Goal: Task Accomplishment & Management: Complete application form

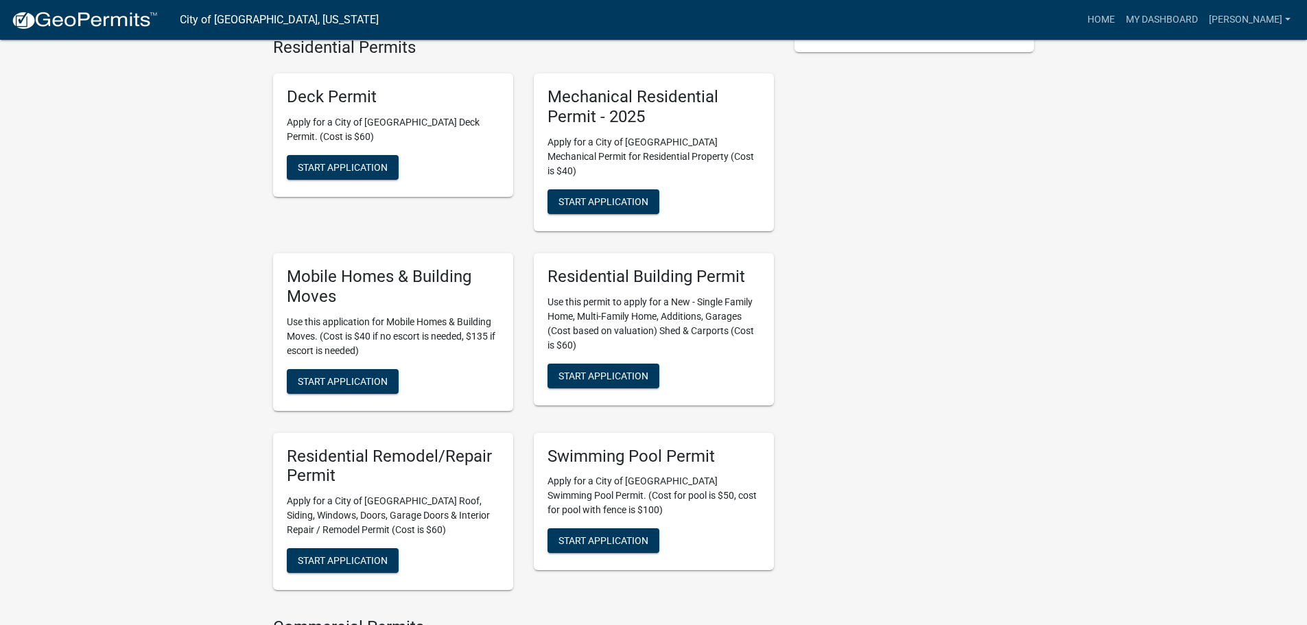
scroll to position [392, 0]
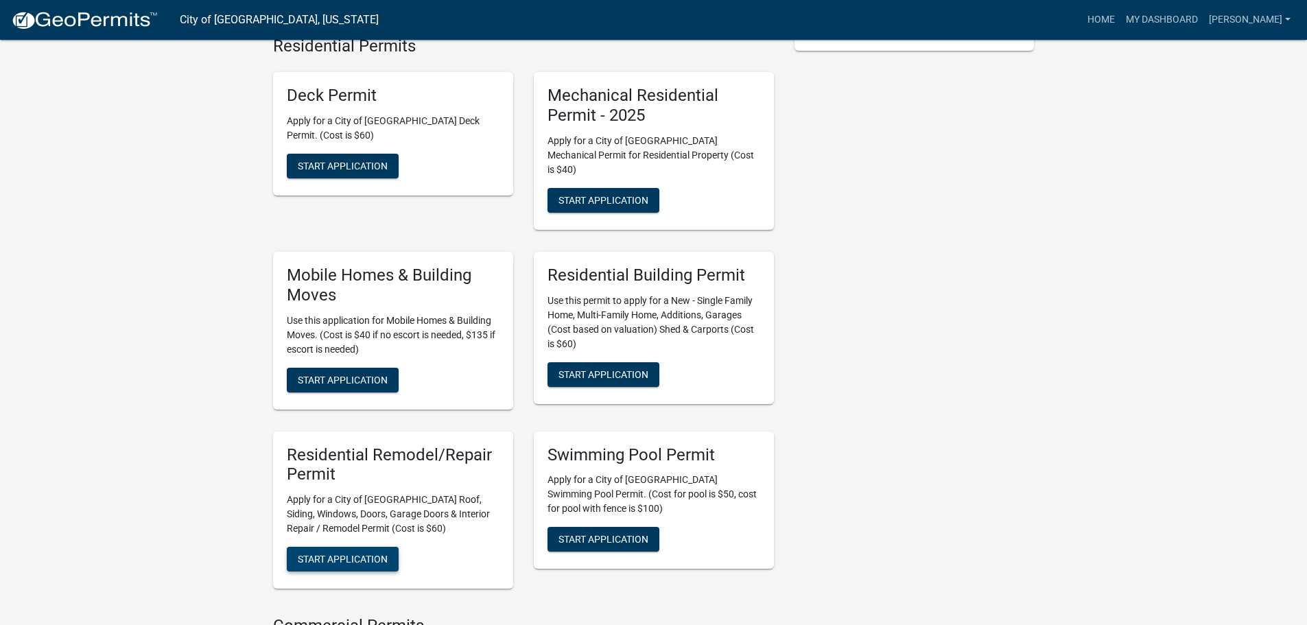
click at [364, 554] on span "Start Application" at bounding box center [343, 559] width 90 height 11
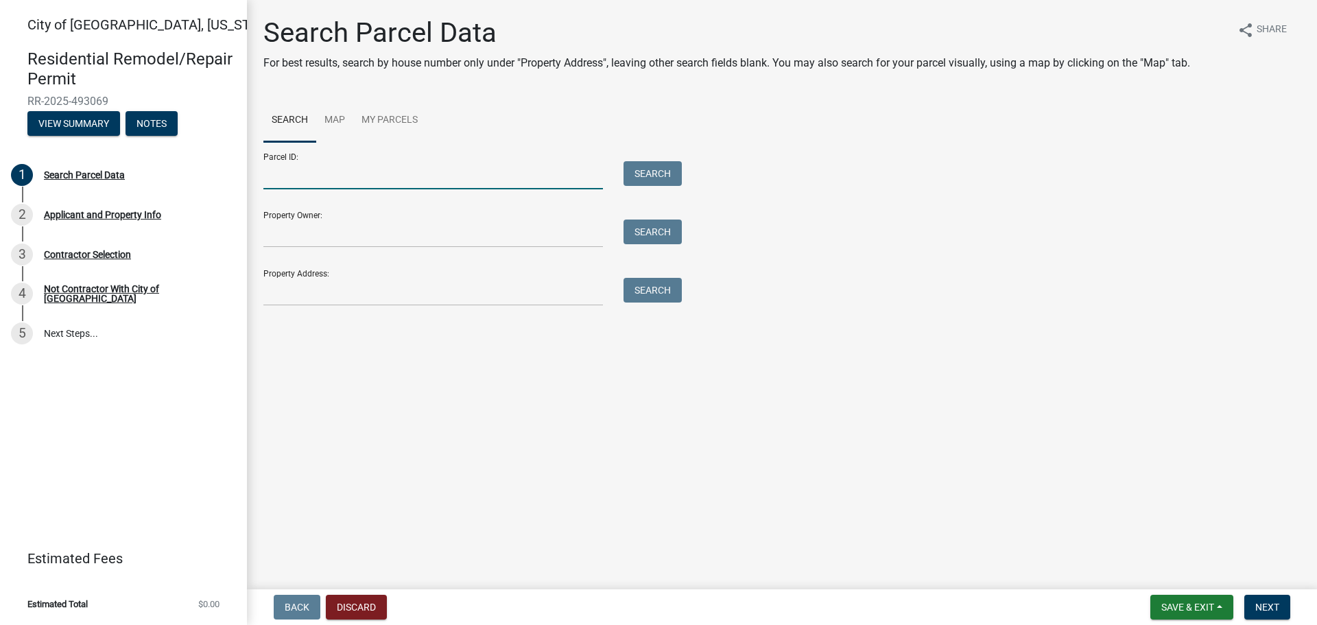
click at [350, 169] on input "Parcel ID:" at bounding box center [433, 175] width 340 height 28
click at [289, 298] on input "Property Address:" at bounding box center [433, 292] width 340 height 28
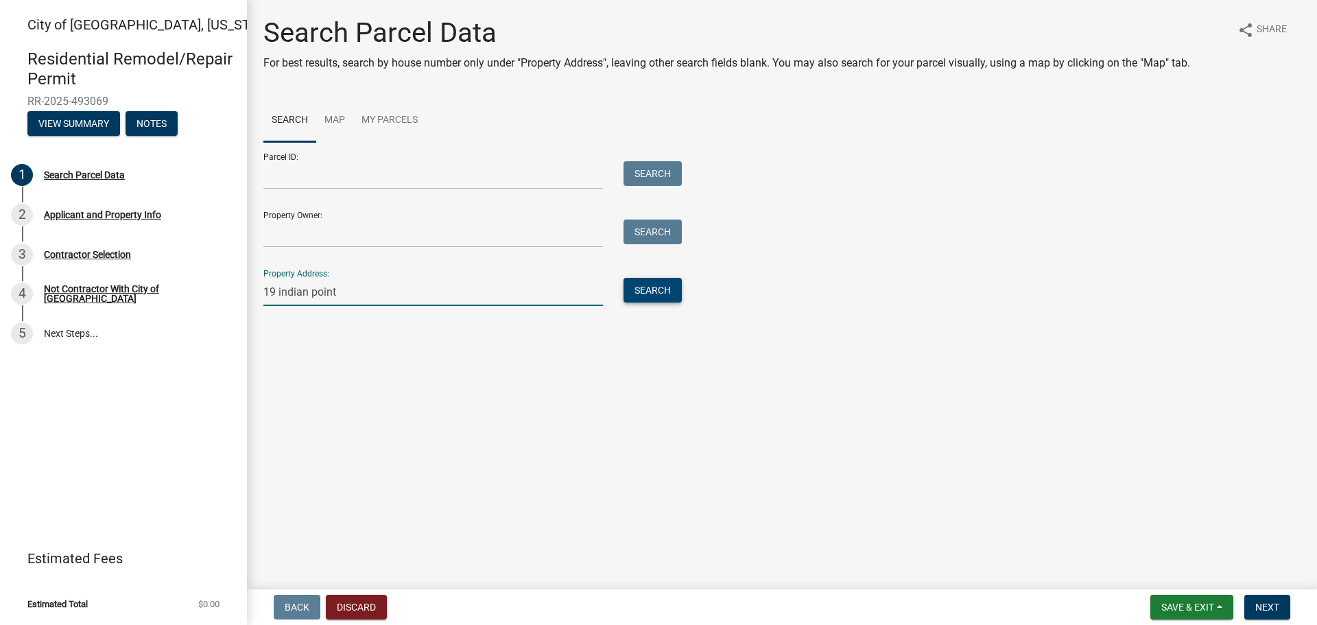
type input "19 indian point"
click at [670, 292] on button "Search" at bounding box center [653, 290] width 58 height 25
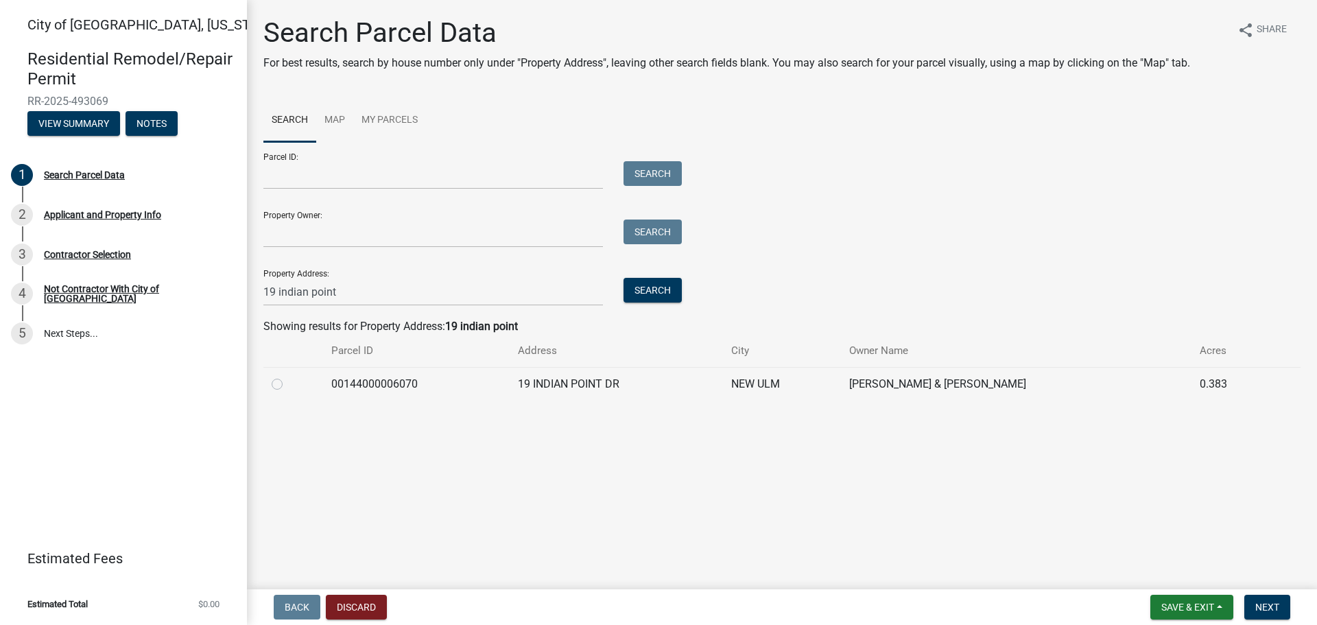
click at [288, 376] on label at bounding box center [288, 376] width 0 height 0
click at [288, 384] on input "radio" at bounding box center [292, 380] width 9 height 9
radio input "true"
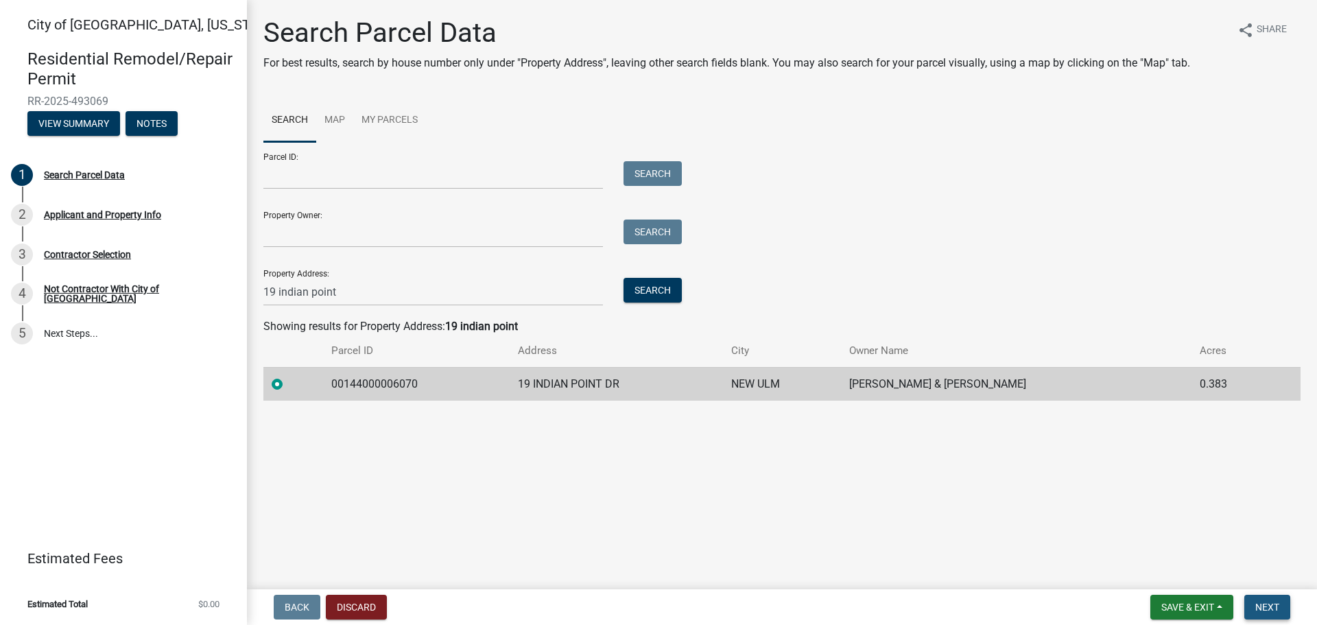
click at [1264, 606] on span "Next" at bounding box center [1267, 607] width 24 height 11
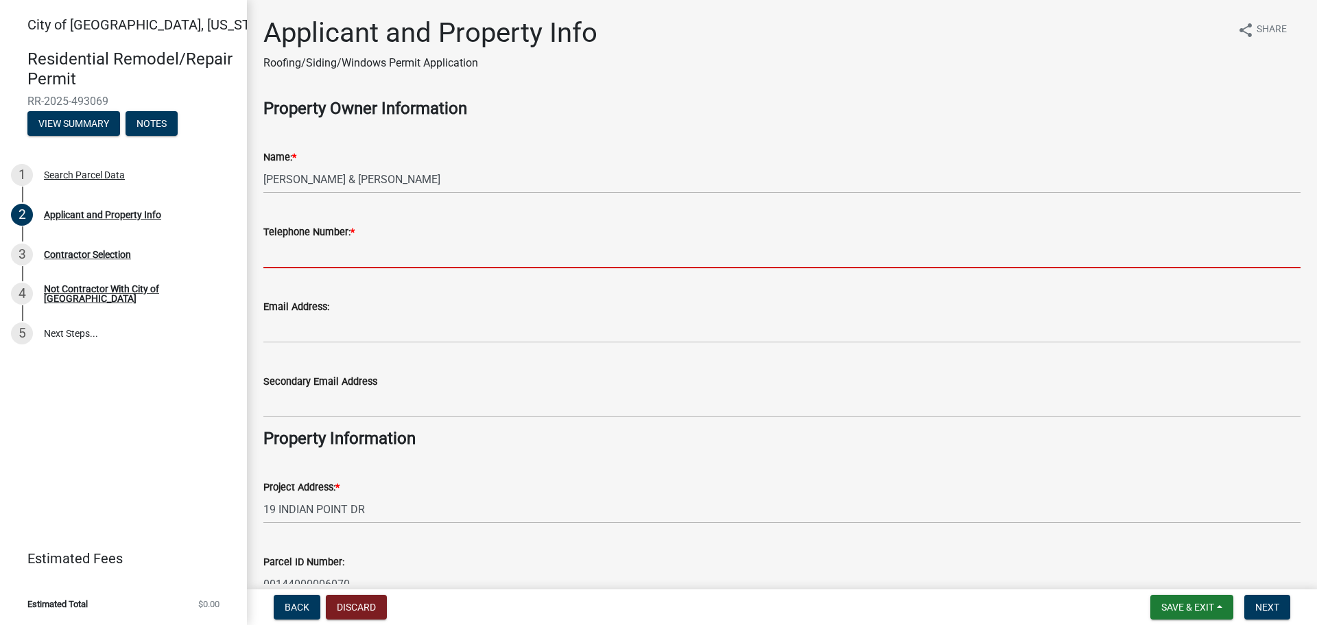
click at [353, 249] on input "Telephone Number: *" at bounding box center [781, 254] width 1037 height 28
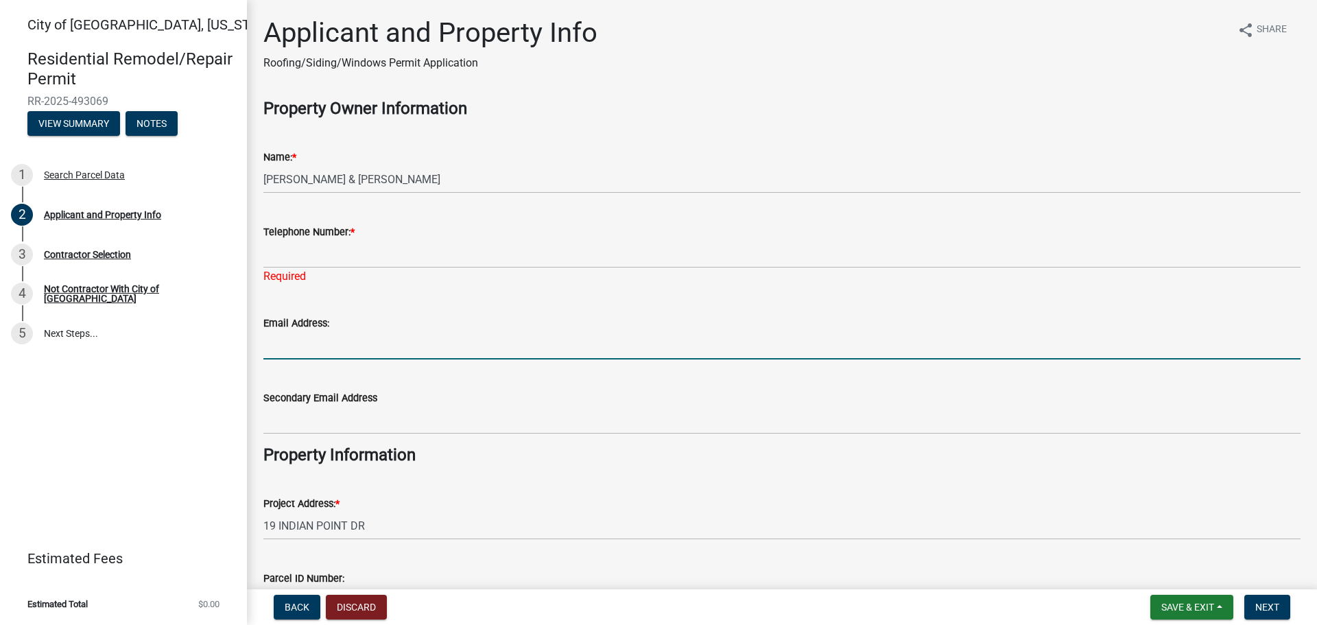
click at [270, 335] on input "Email Address:" at bounding box center [781, 345] width 1037 height 28
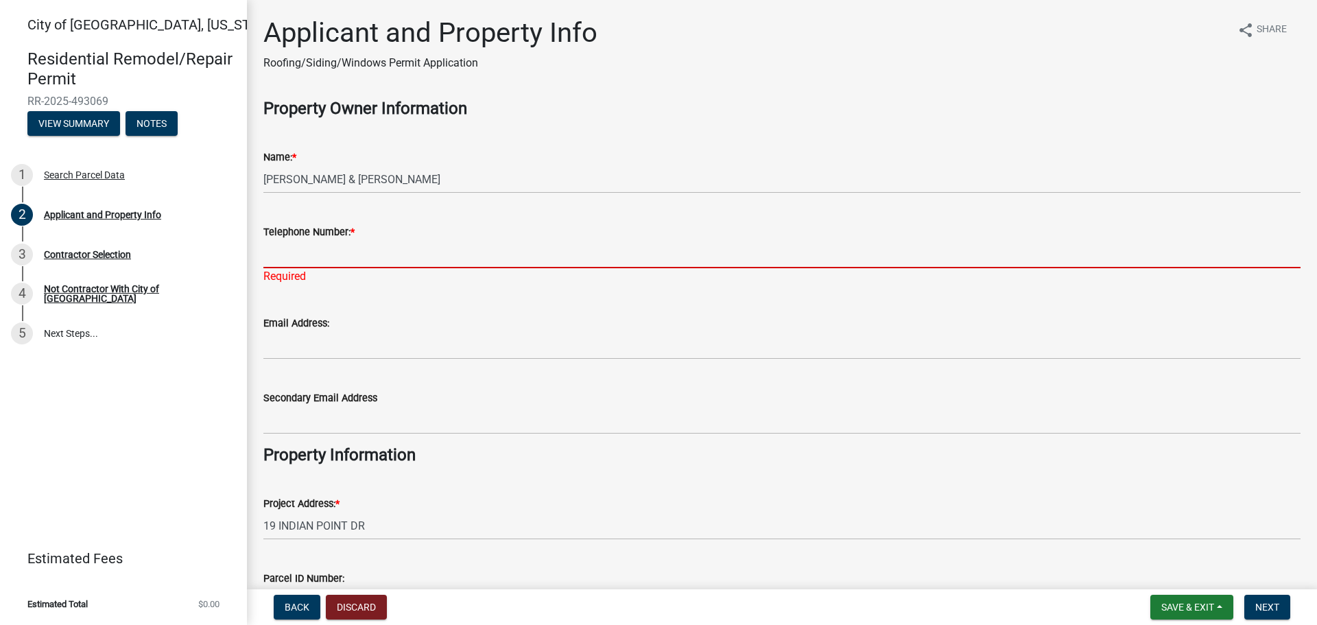
click at [306, 256] on input "Telephone Number: *" at bounding box center [781, 254] width 1037 height 28
click at [361, 256] on input "Telephone Number: *" at bounding box center [781, 254] width 1037 height 28
click at [311, 259] on input "Telephone Number: *" at bounding box center [781, 254] width 1037 height 28
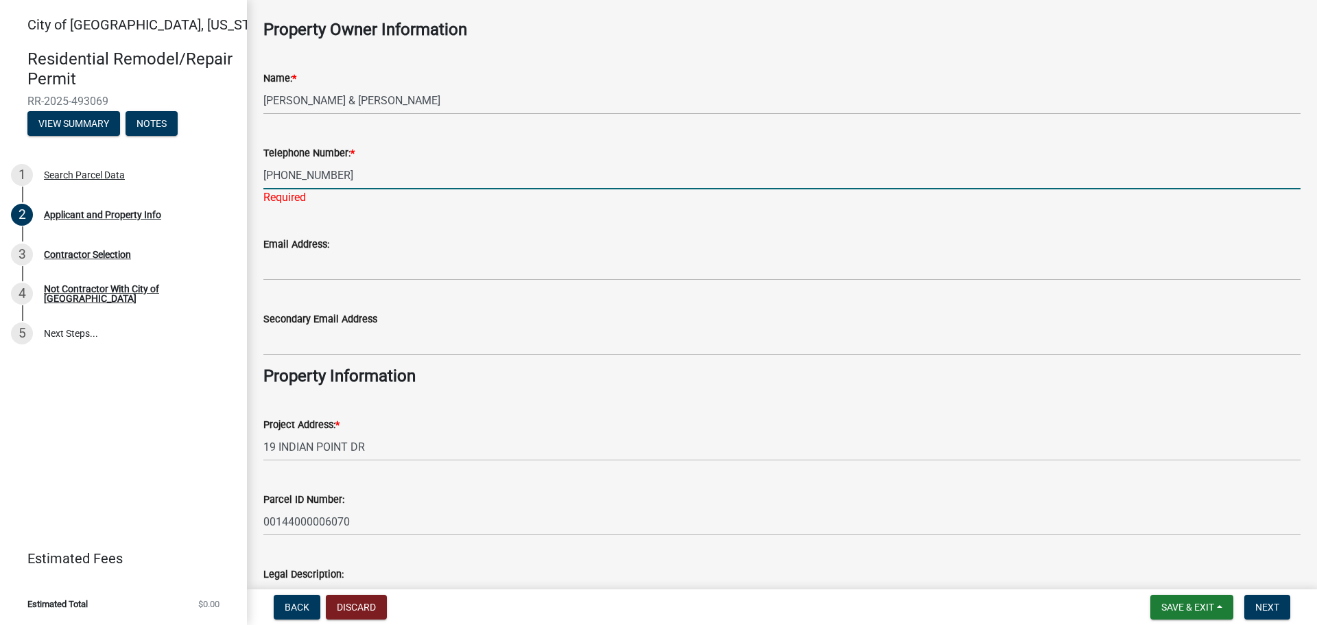
scroll to position [206, 0]
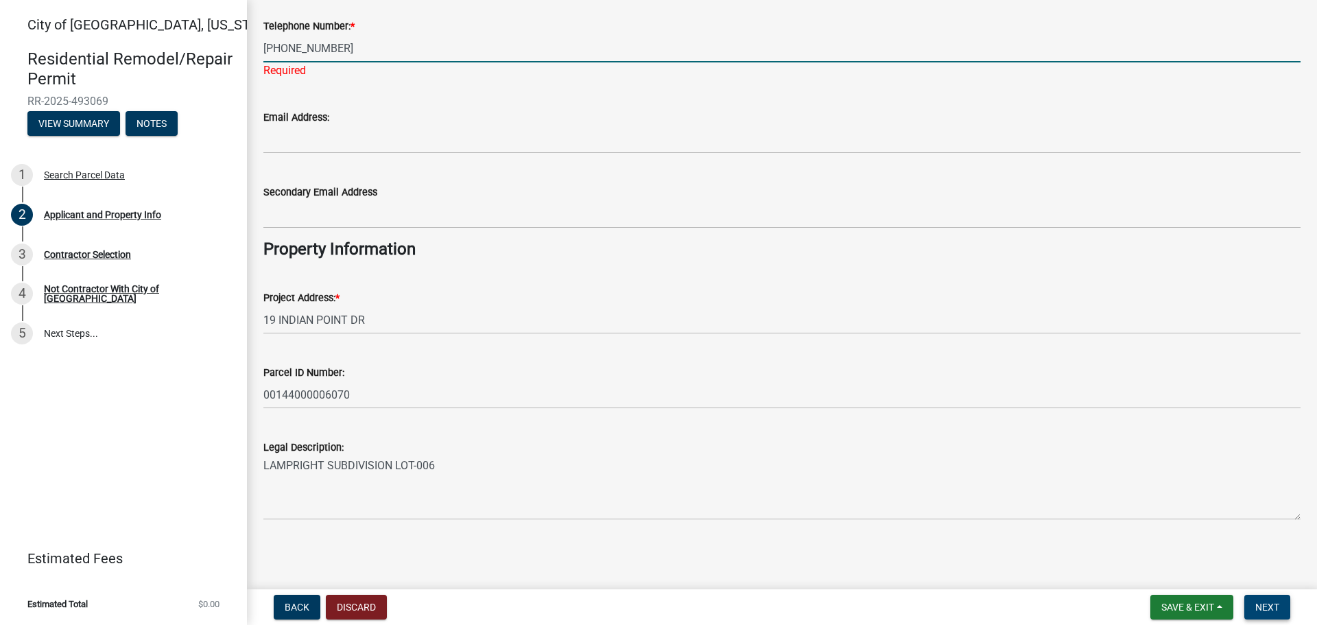
type input "[PHONE_NUMBER]"
click at [1259, 608] on span "Next" at bounding box center [1267, 607] width 24 height 11
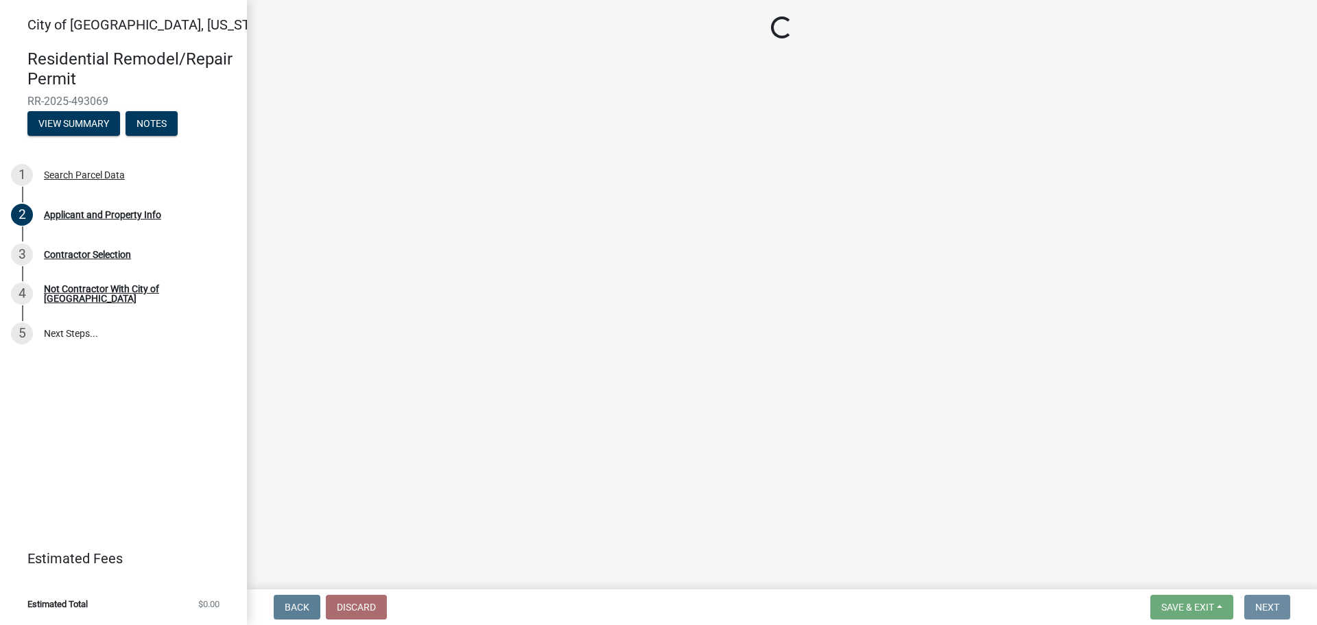
scroll to position [0, 0]
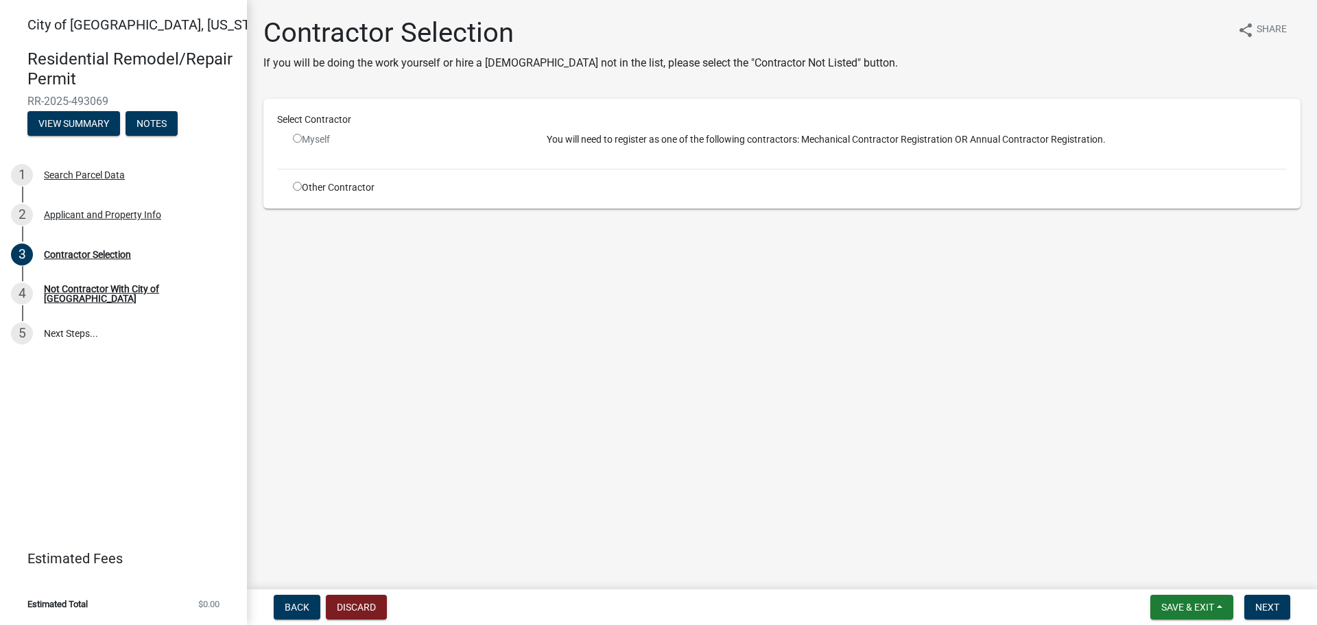
click at [297, 139] on input "radio" at bounding box center [297, 138] width 9 height 9
radio input "false"
click at [296, 185] on input "radio" at bounding box center [297, 186] width 9 height 9
radio input "true"
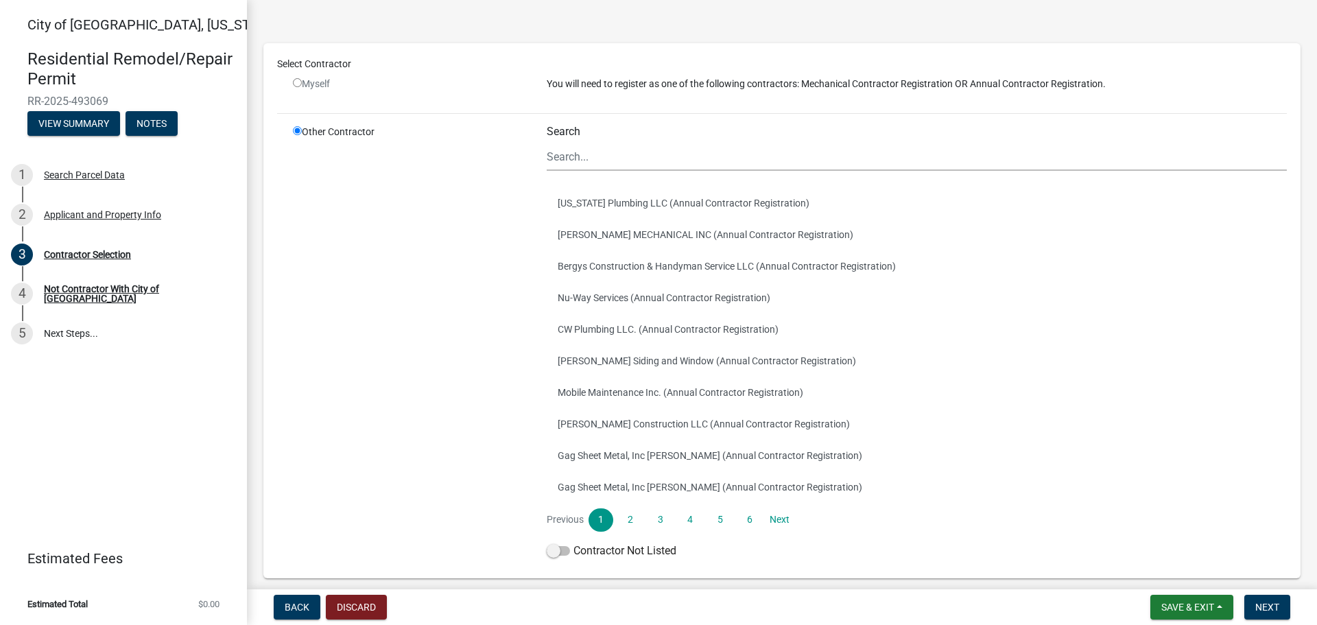
scroll to position [134, 0]
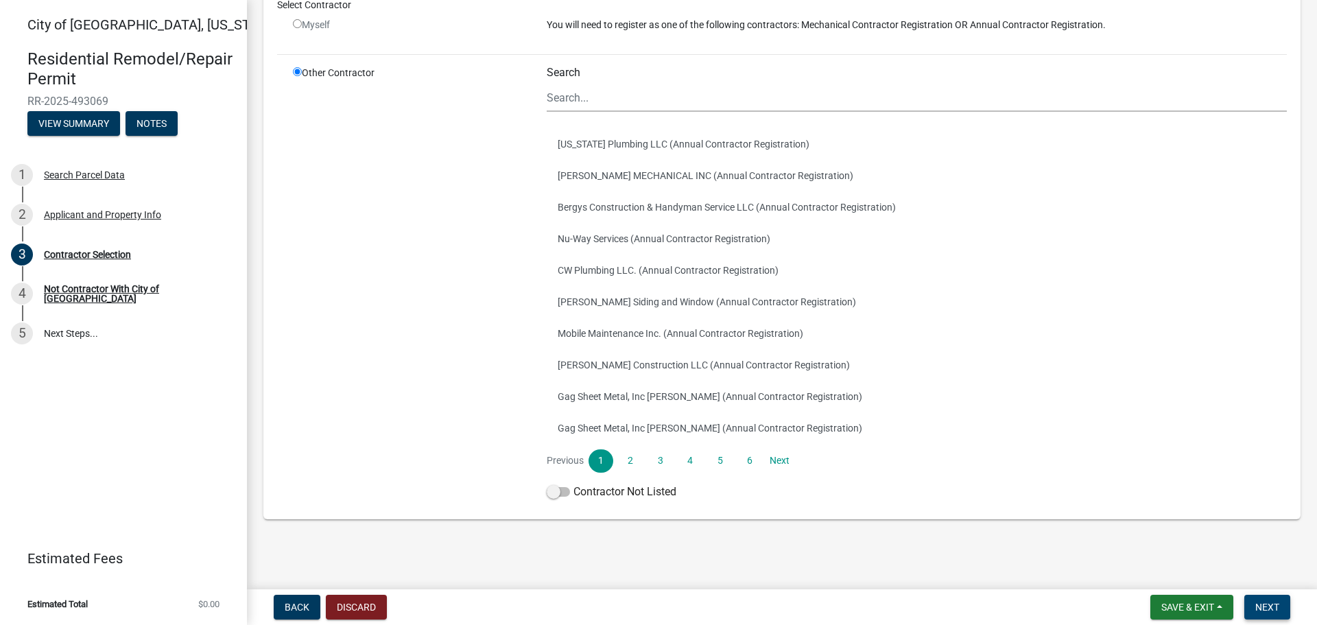
click at [1275, 615] on button "Next" at bounding box center [1267, 607] width 46 height 25
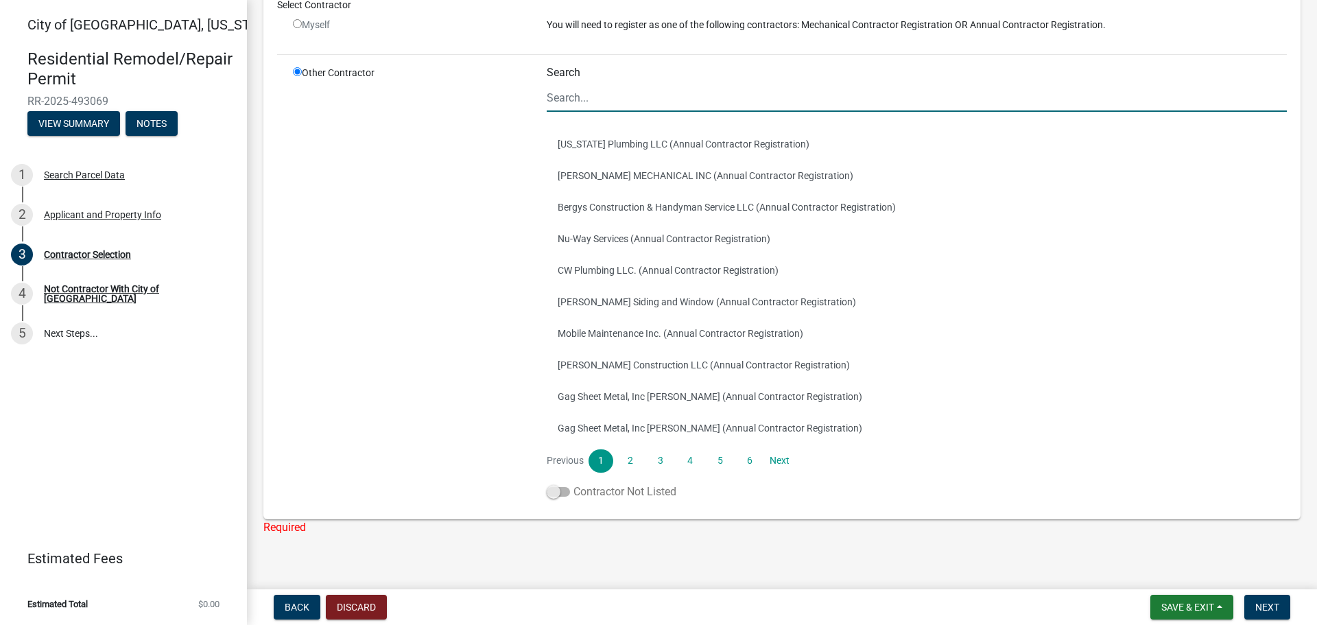
click at [554, 496] on span at bounding box center [558, 492] width 23 height 10
click at [573, 484] on input "Contractor Not Listed" at bounding box center [573, 484] width 0 height 0
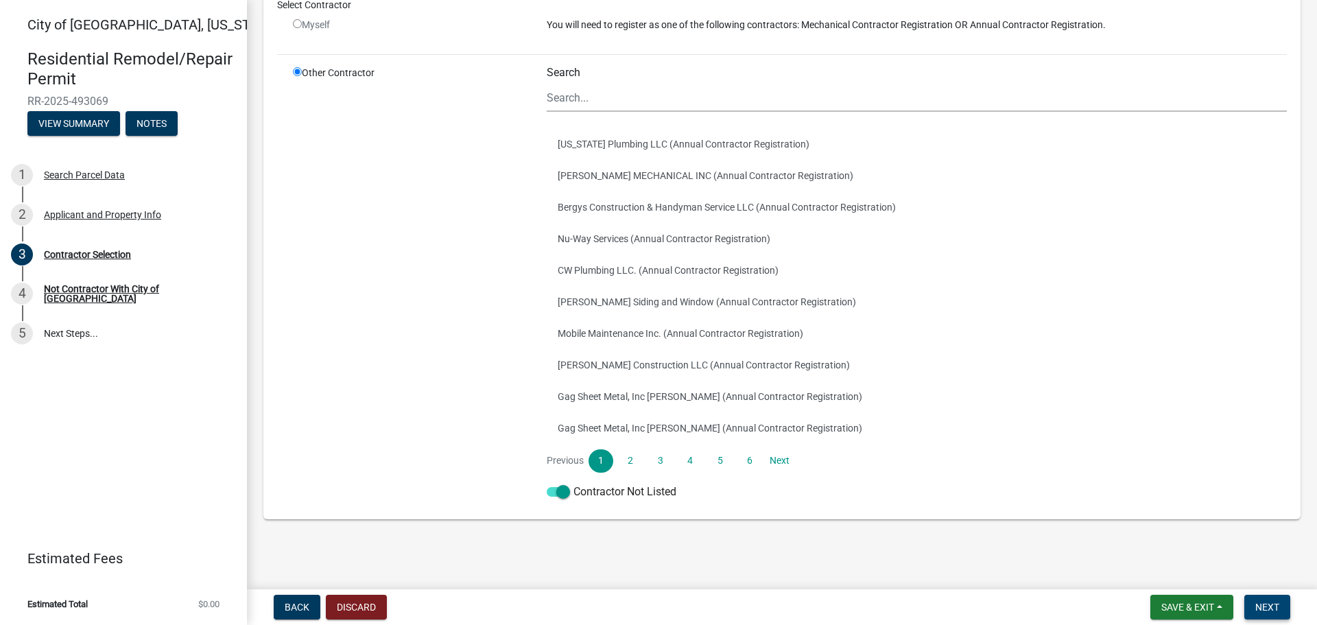
click at [1266, 606] on span "Next" at bounding box center [1267, 607] width 24 height 11
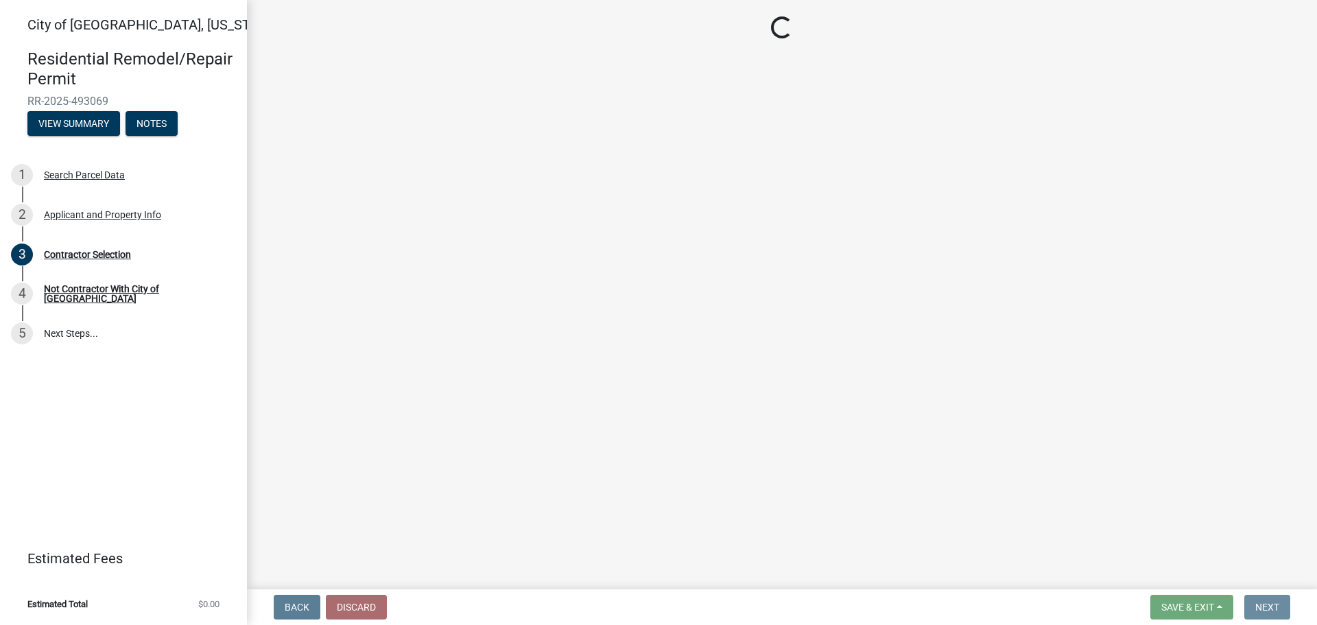
scroll to position [0, 0]
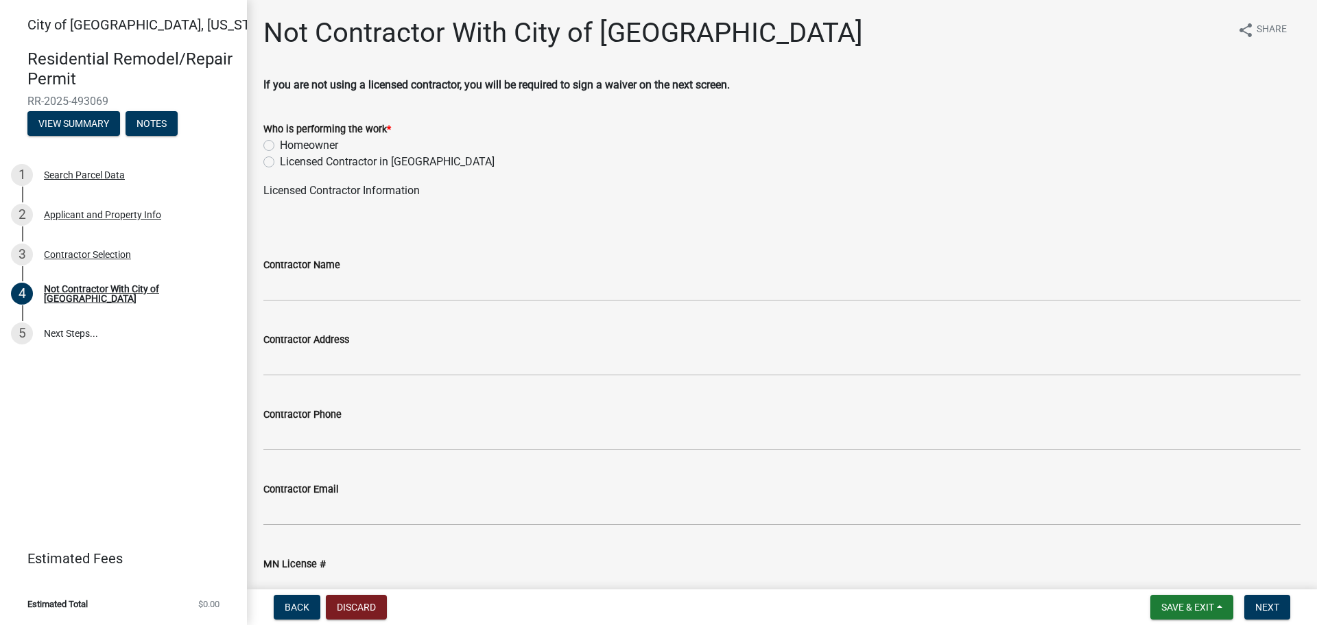
click at [360, 160] on label "Licensed Contractor in [GEOGRAPHIC_DATA]" at bounding box center [387, 162] width 215 height 16
click at [289, 160] on input "Licensed Contractor in [GEOGRAPHIC_DATA]" at bounding box center [284, 158] width 9 height 9
radio input "true"
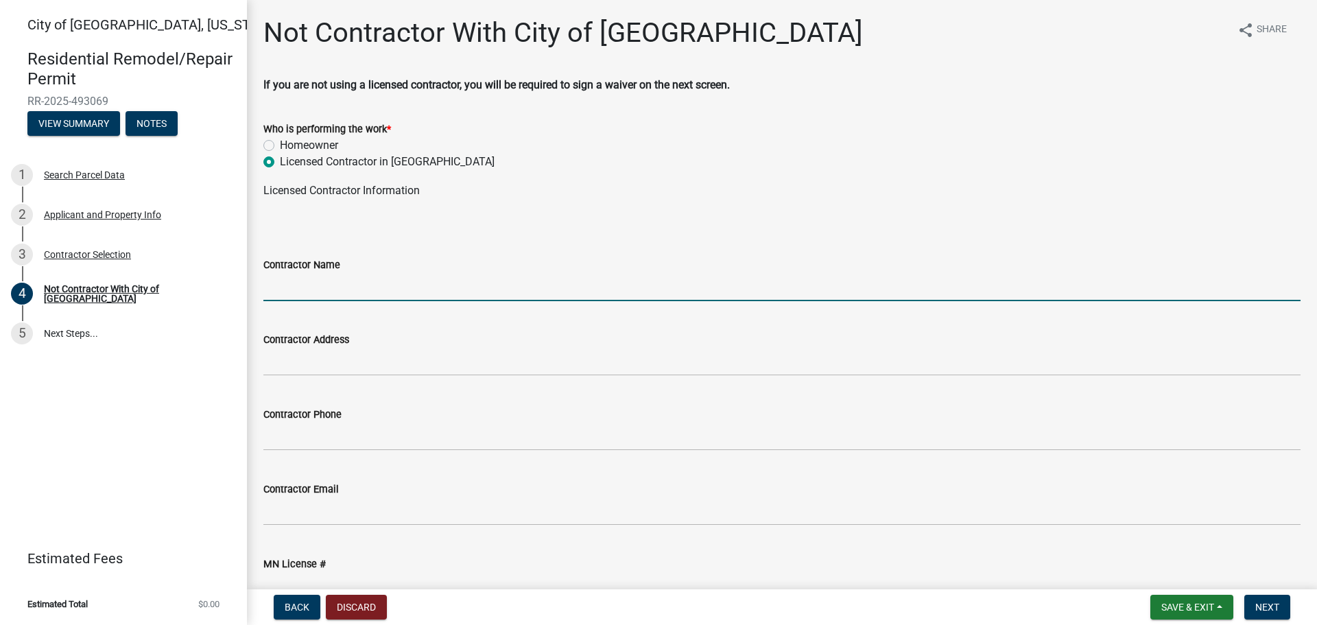
click at [400, 289] on input "Contractor Name" at bounding box center [781, 287] width 1037 height 28
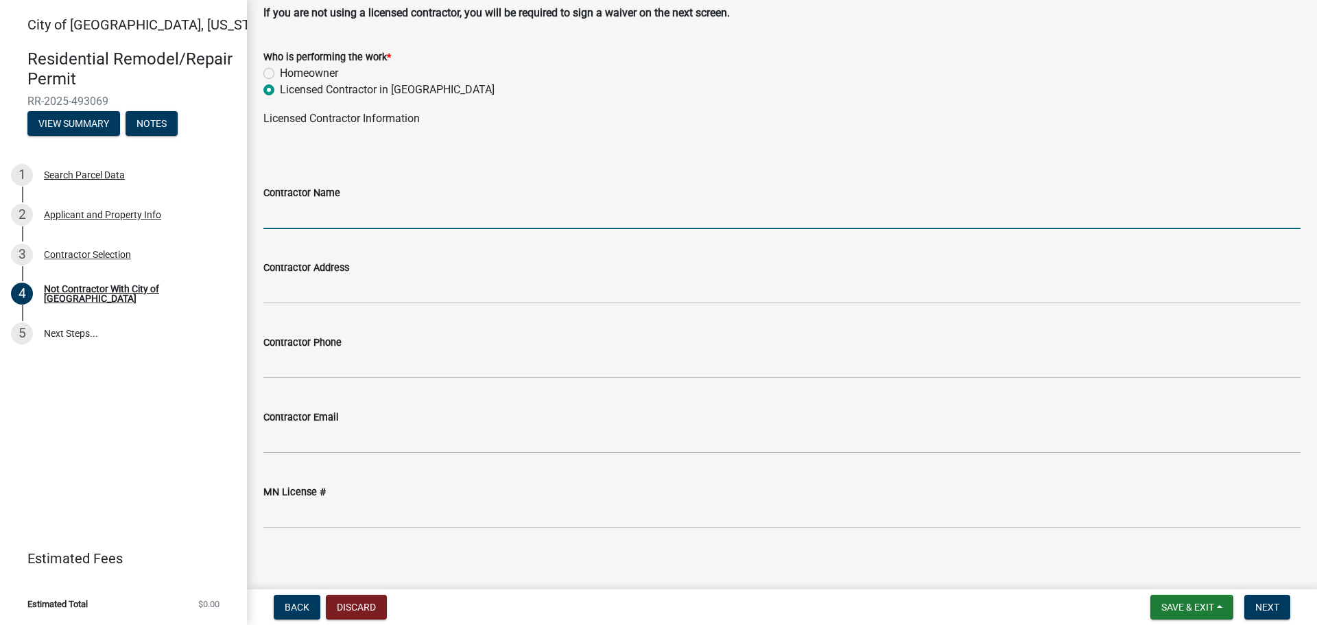
scroll to position [81, 0]
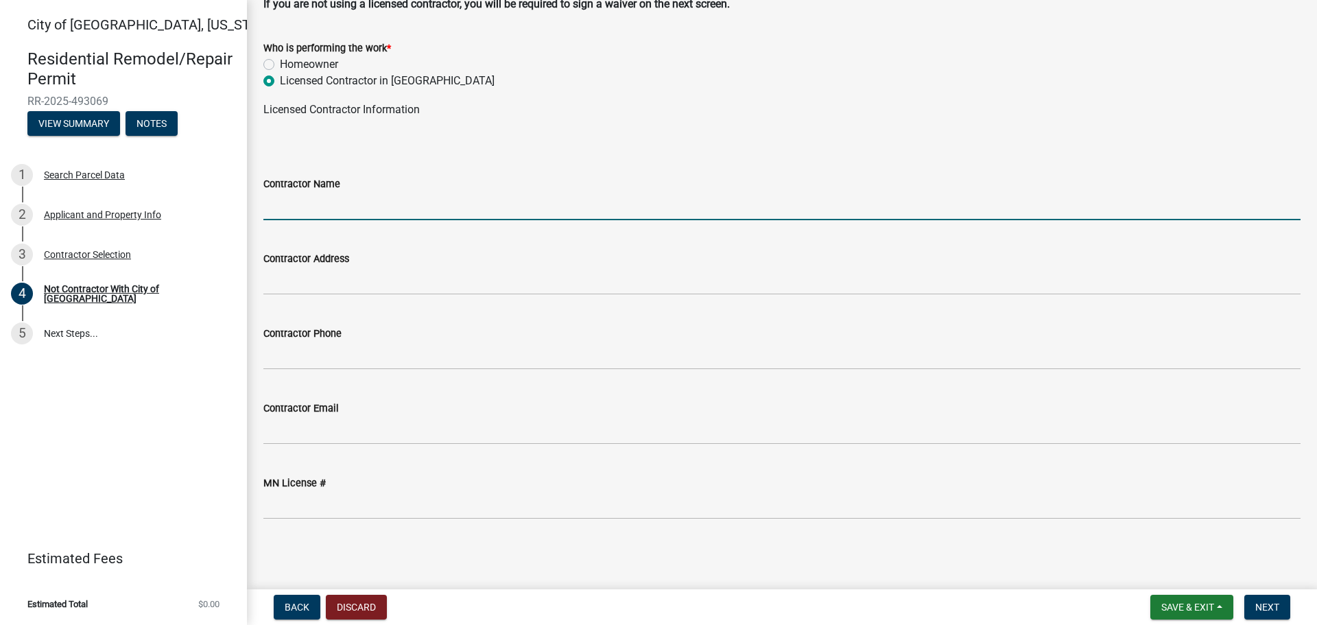
type input "Gag Sheet Metal, Inc"
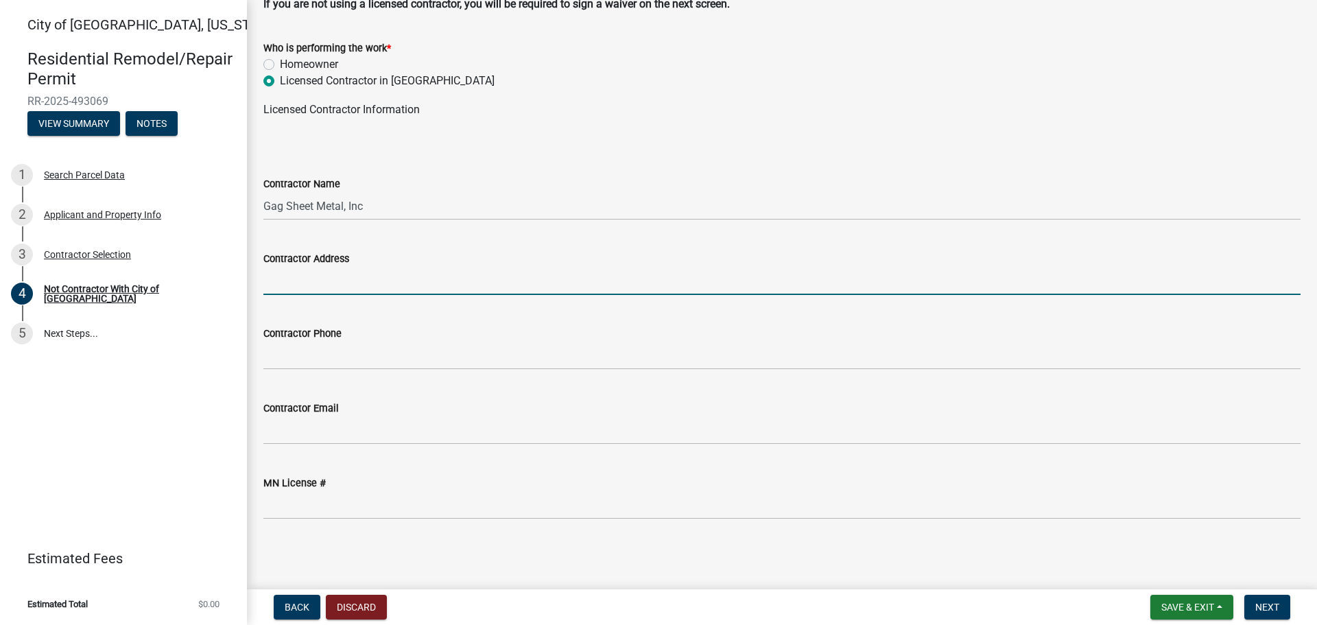
click at [320, 289] on input "Contractor Address" at bounding box center [781, 281] width 1037 height 28
type input "[STREET_ADDRESS]"
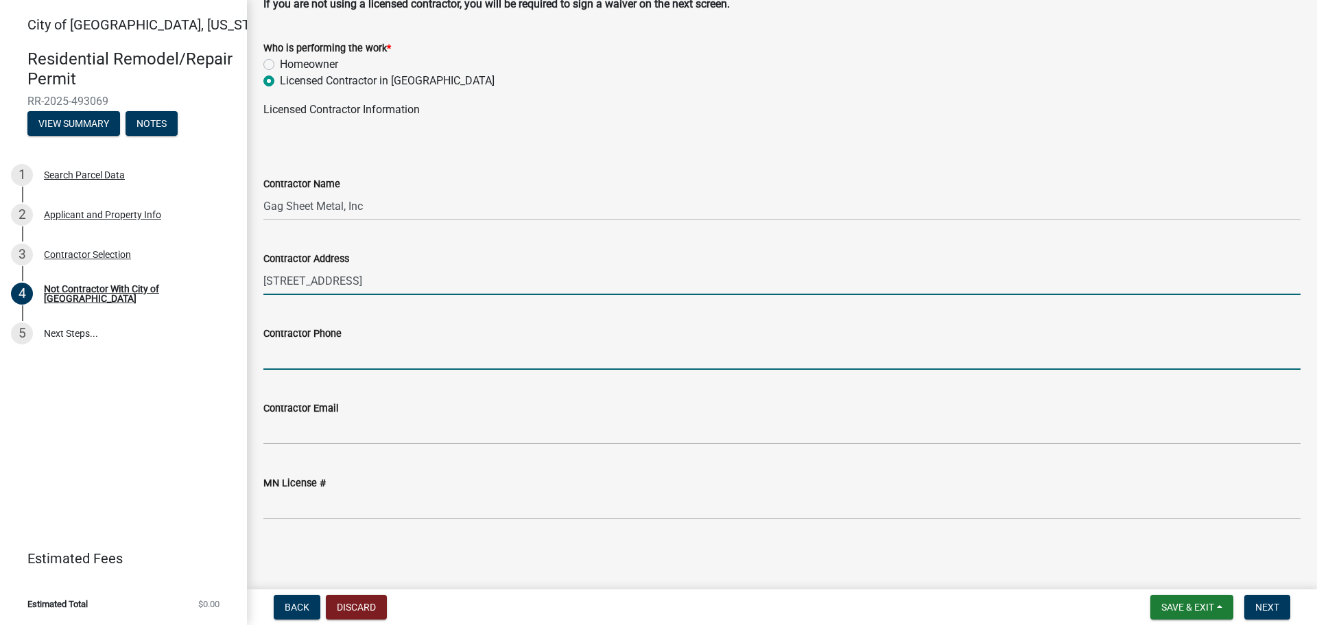
type input "5077201017"
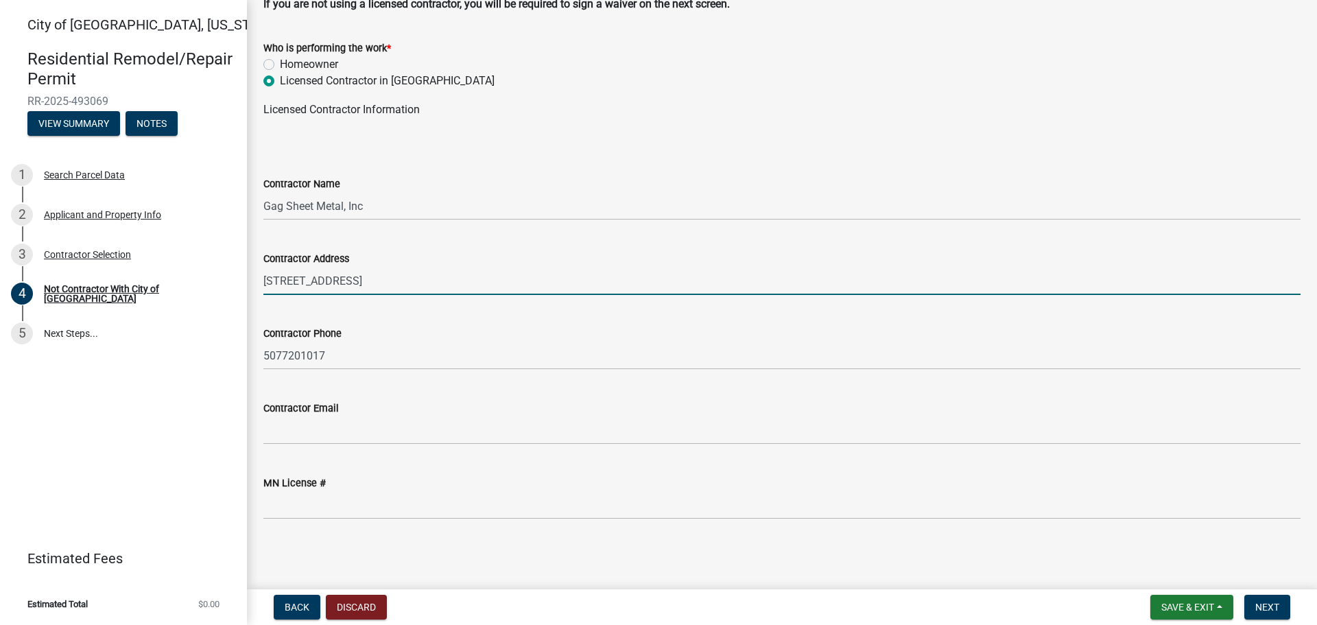
type input "[EMAIL_ADDRESS][DOMAIN_NAME]"
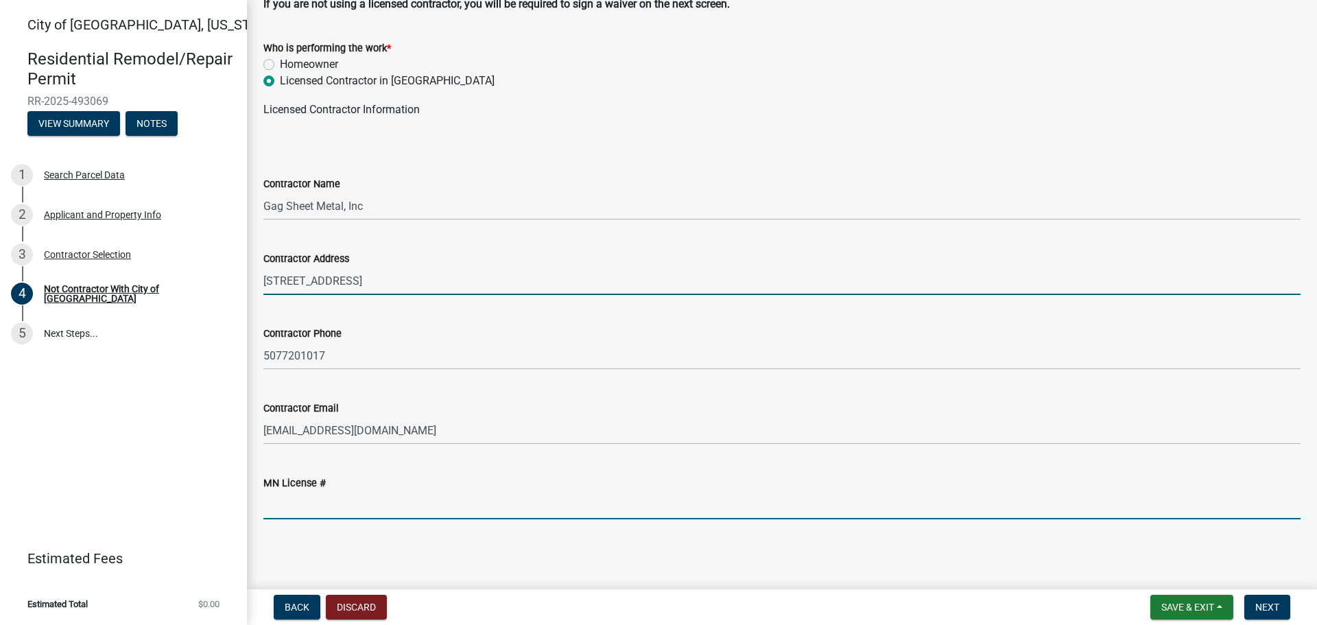
click at [304, 513] on input "MN License #" at bounding box center [781, 505] width 1037 height 28
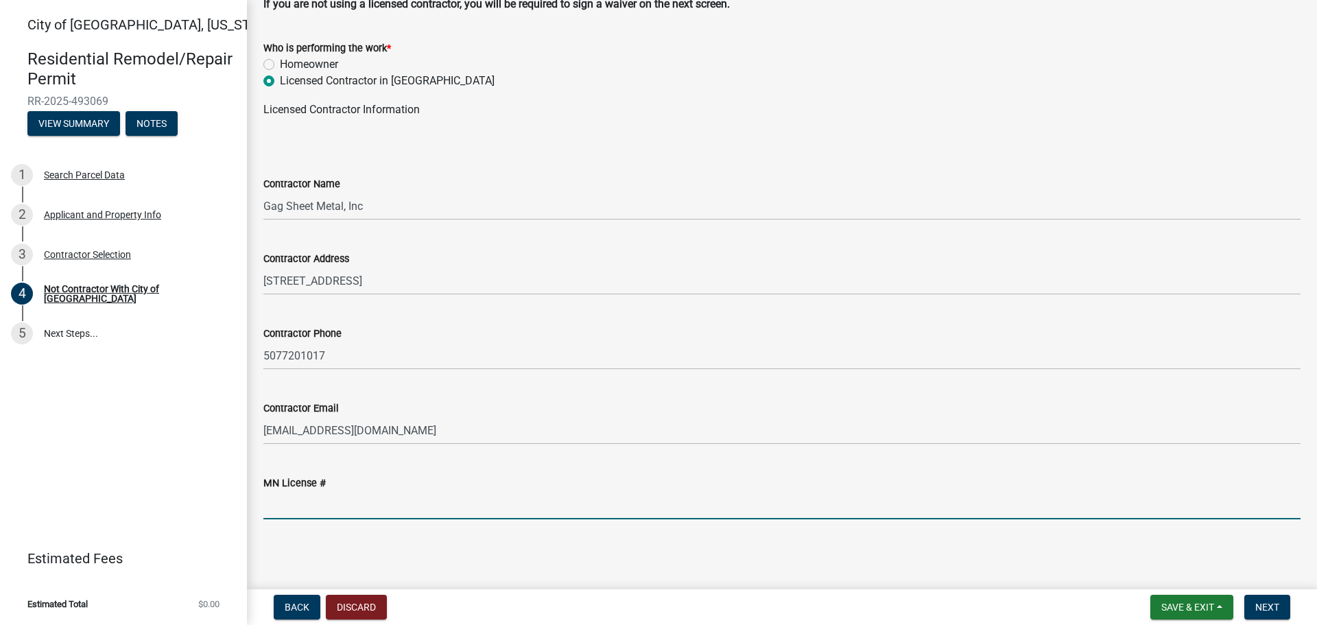
type input "RR648322"
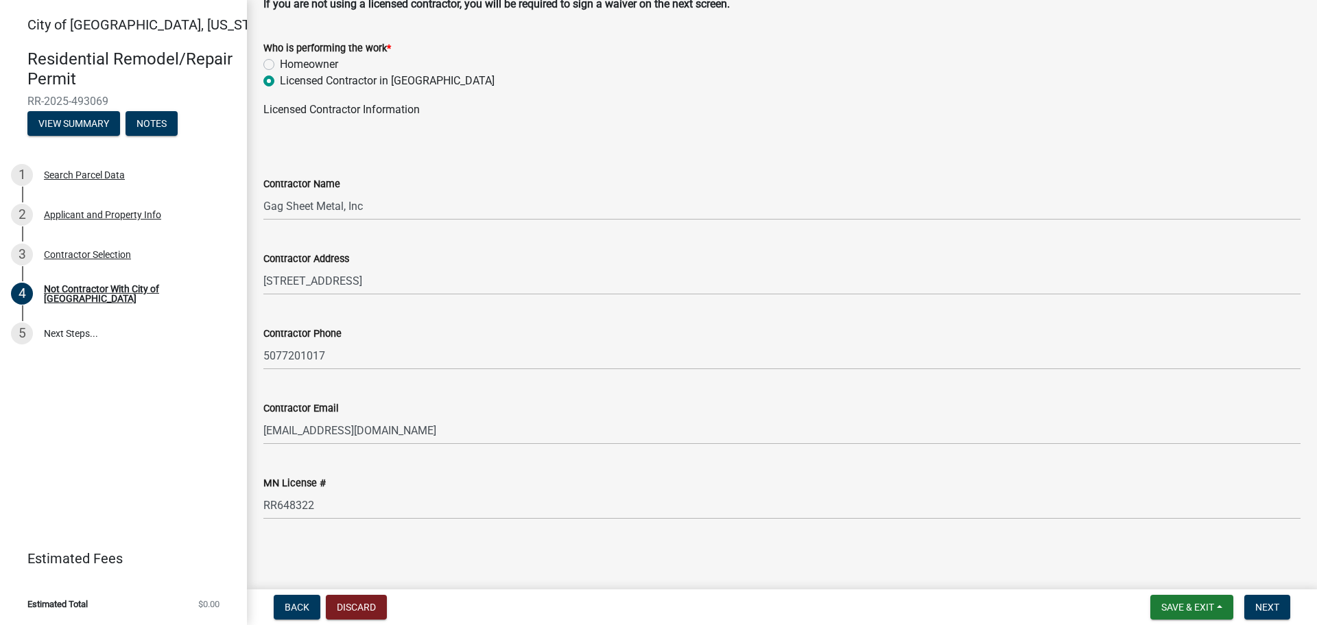
click at [555, 548] on main "Not Contractor With City of [GEOGRAPHIC_DATA] share Share If you are not using …" at bounding box center [782, 292] width 1070 height 584
click at [1275, 602] on span "Next" at bounding box center [1267, 607] width 24 height 11
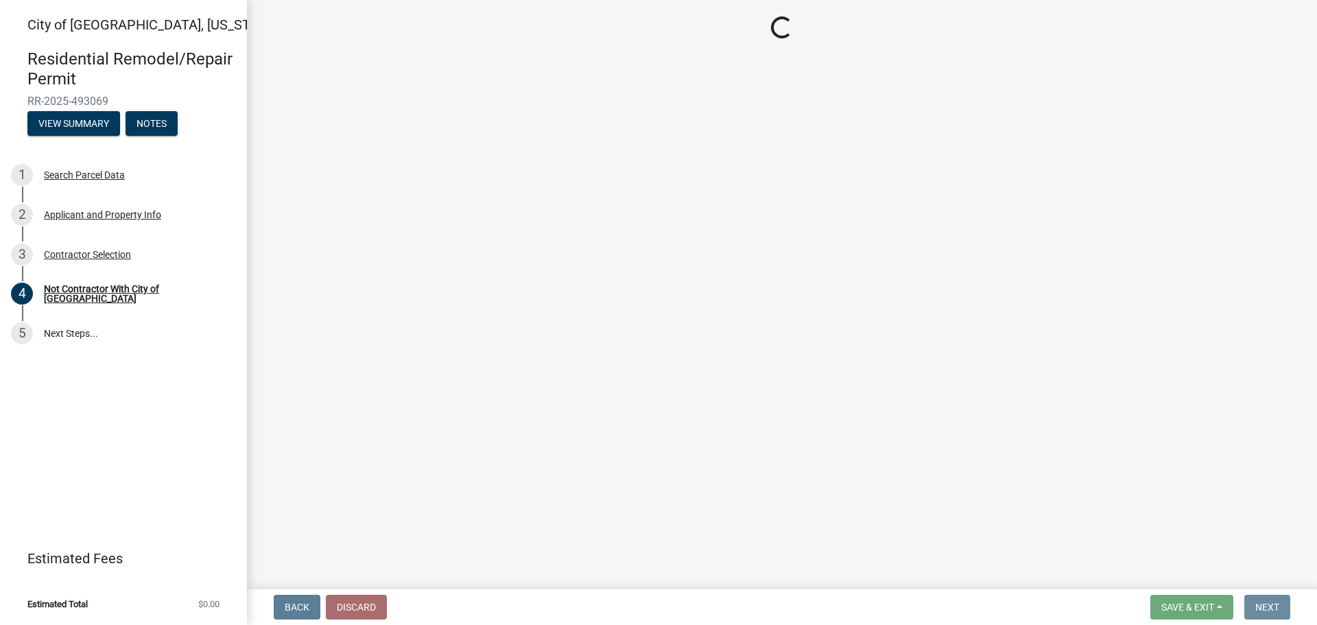
scroll to position [0, 0]
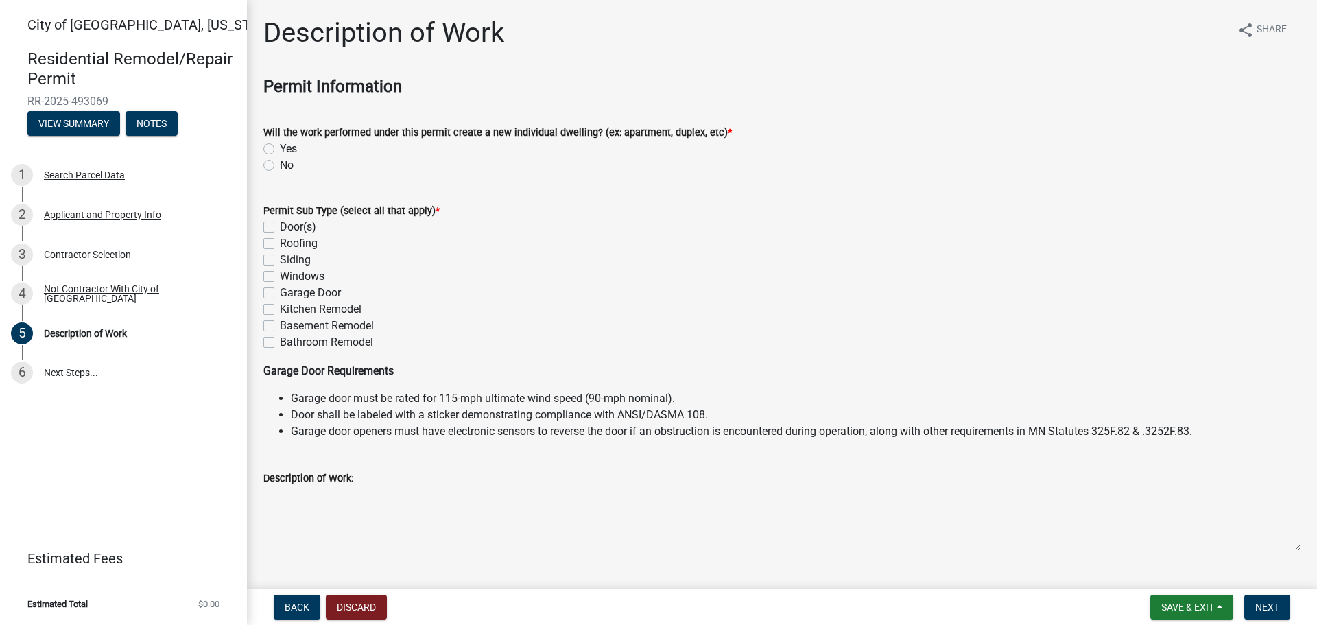
click at [280, 163] on label "No" at bounding box center [287, 165] width 14 height 16
click at [280, 163] on input "No" at bounding box center [284, 161] width 9 height 9
radio input "true"
click at [280, 241] on label "Roofing" at bounding box center [299, 243] width 38 height 16
click at [280, 241] on input "Roofing" at bounding box center [284, 239] width 9 height 9
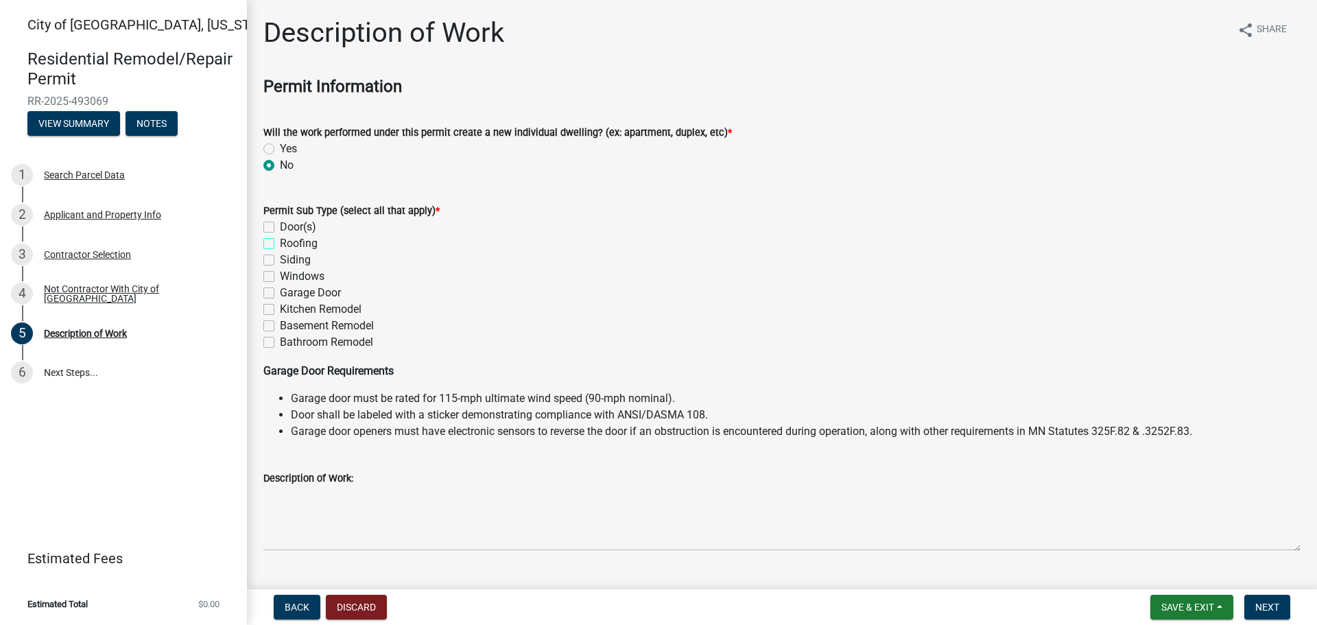
checkbox input "true"
checkbox input "false"
checkbox input "true"
checkbox input "false"
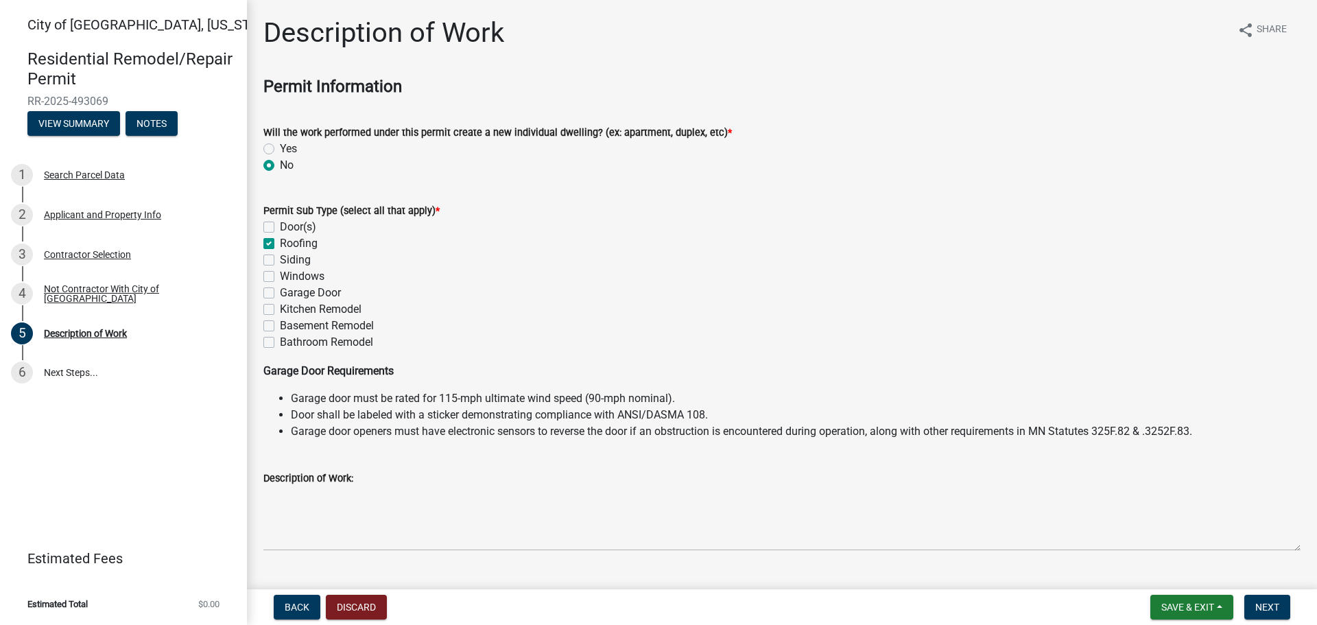
checkbox input "false"
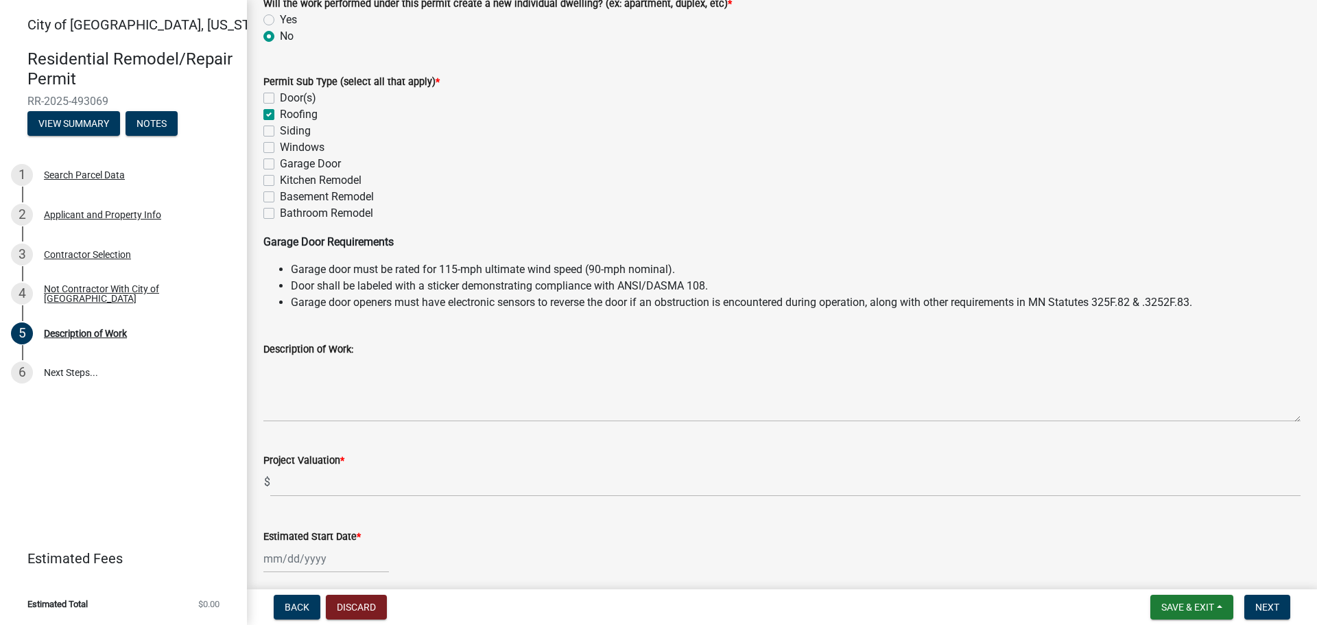
scroll to position [137, 0]
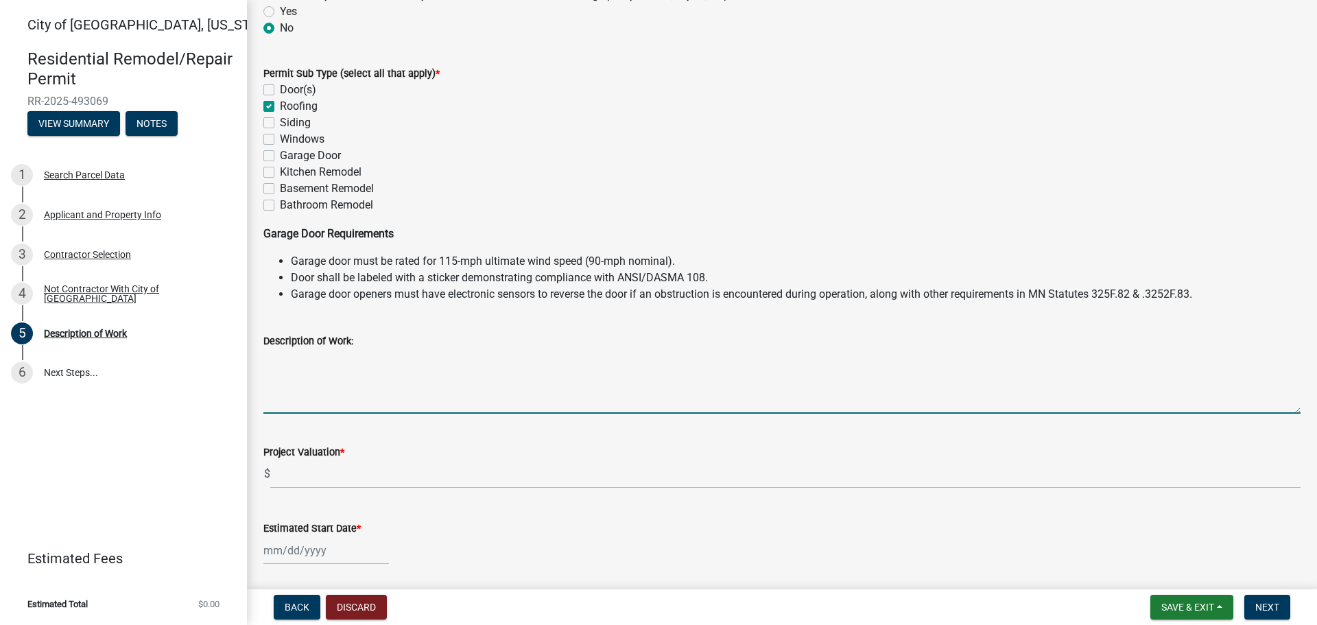
click at [326, 384] on textarea "Description of Work:" at bounding box center [781, 381] width 1037 height 64
type textarea "Remove existing membrane, install a new layer of 1.5" ISO, and install a new 60…"
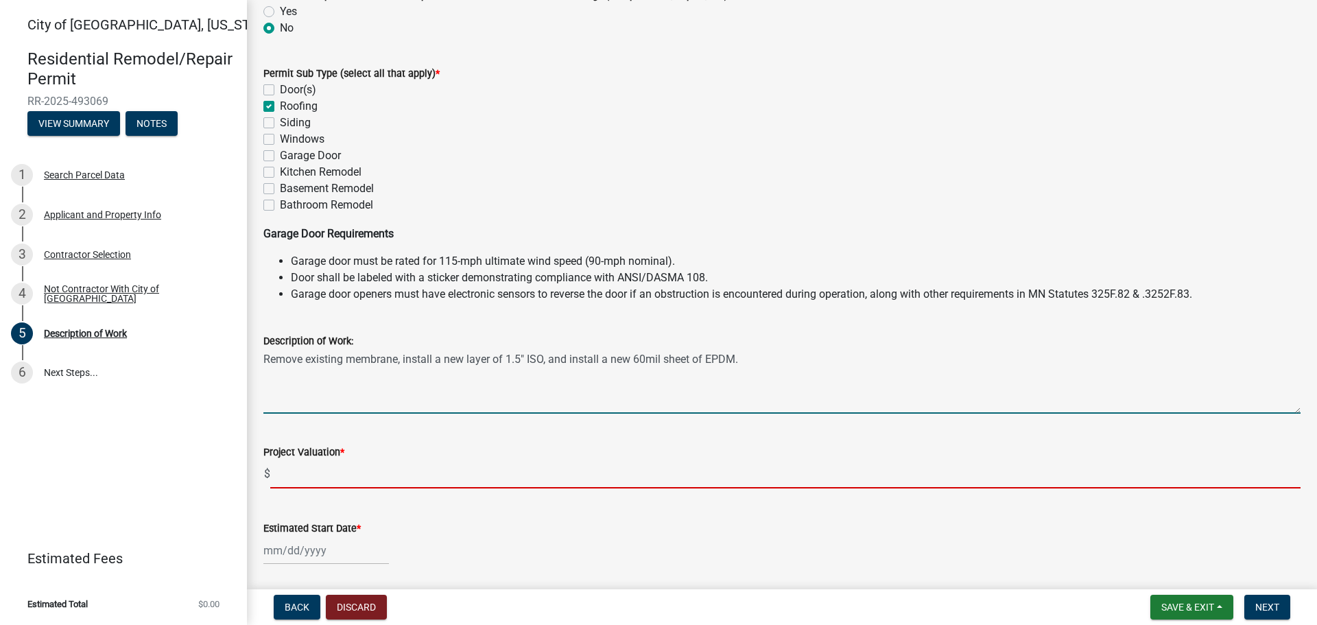
click at [303, 486] on input "text" at bounding box center [785, 474] width 1030 height 28
click at [735, 357] on textarea "Remove existing membrane, install a new layer of 1.5" ISO, and install a new 60…" at bounding box center [781, 381] width 1037 height 64
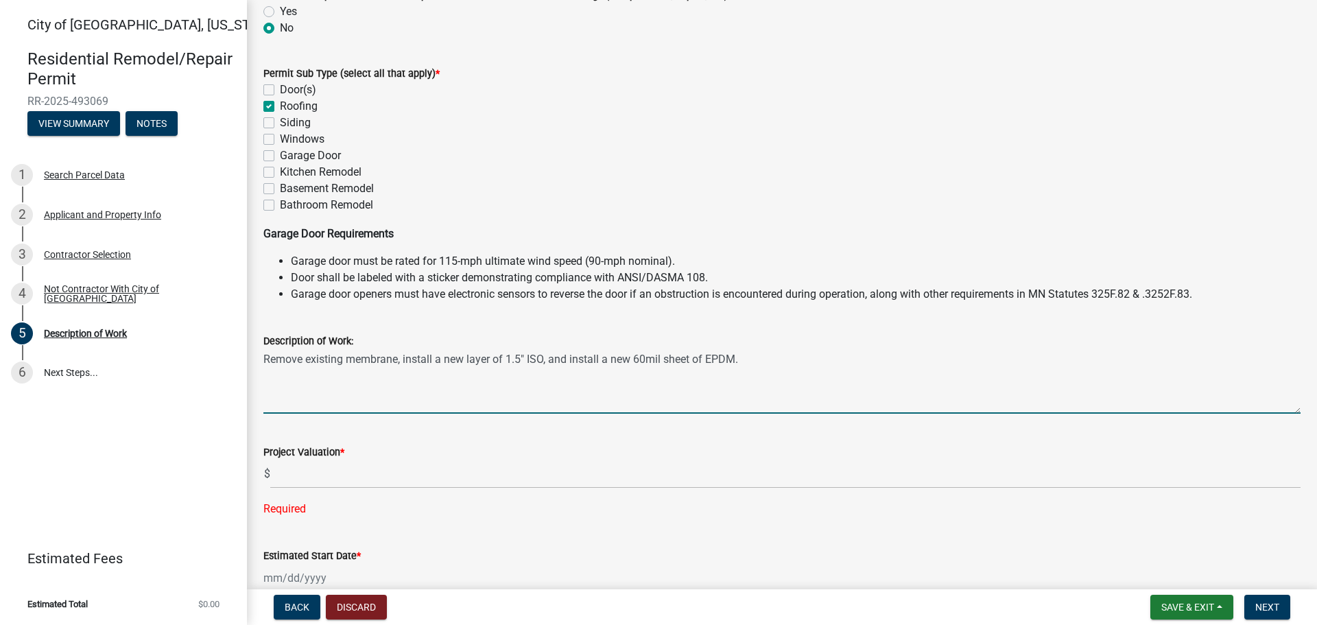
click at [776, 394] on textarea "Remove existing membrane, install a new layer of 1.5" ISO, and install a new 60…" at bounding box center [781, 381] width 1037 height 64
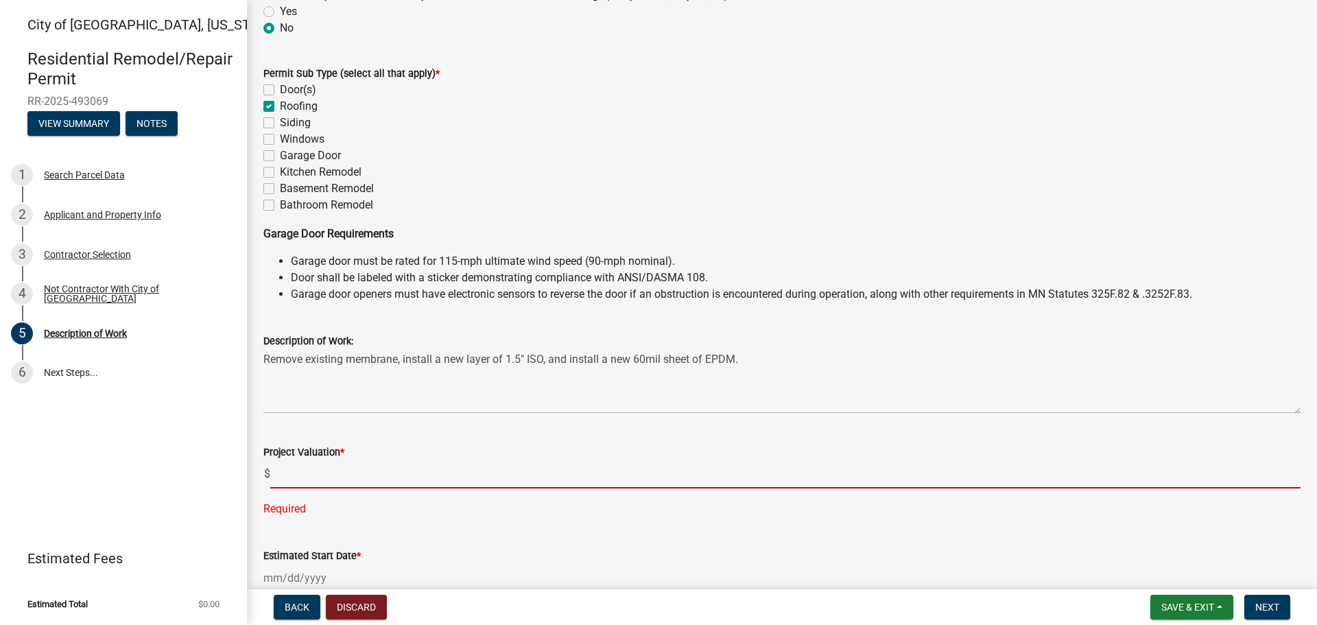
click at [497, 471] on input "text" at bounding box center [785, 474] width 1030 height 28
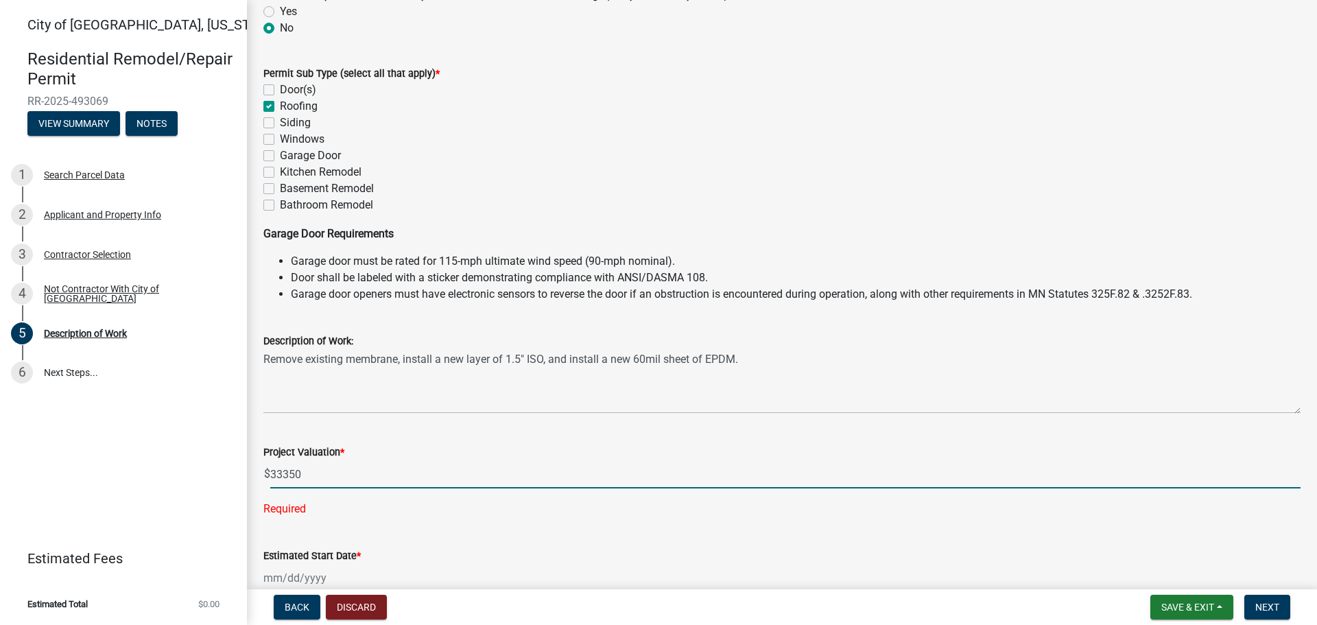
type input "33350"
click at [443, 520] on wm-data-entity-input-list "Permit Information Will the work performed under this permit create a new indiv…" at bounding box center [781, 323] width 1037 height 766
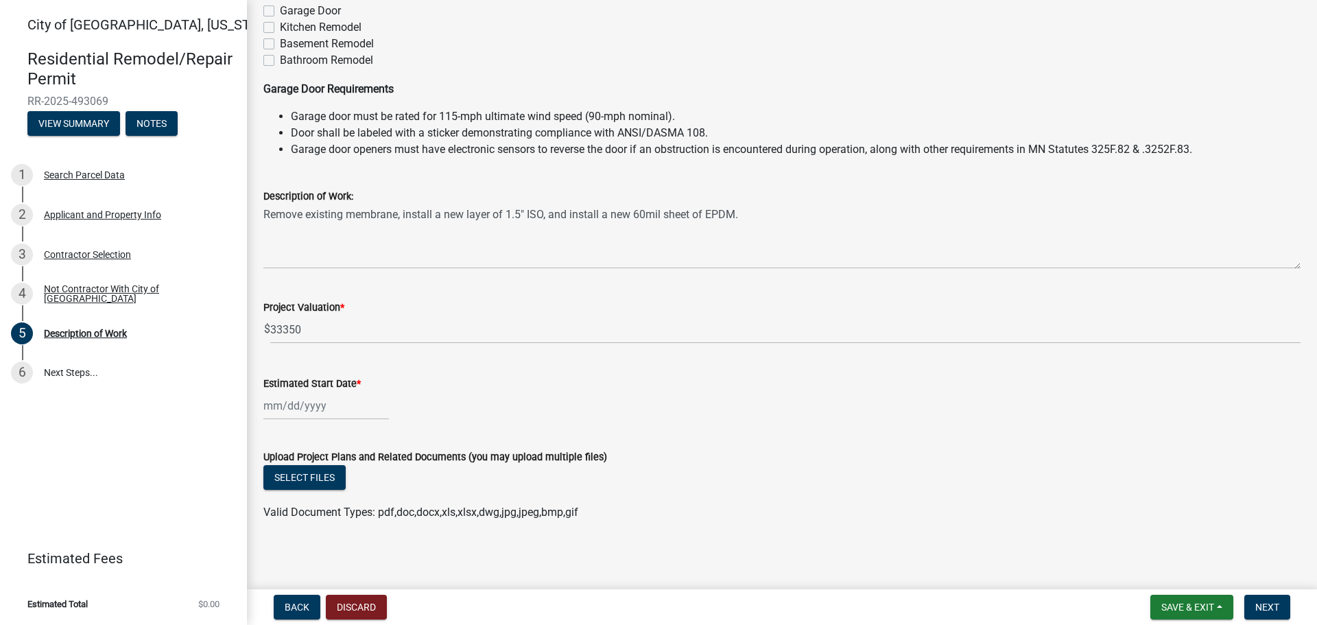
scroll to position [285, 0]
click at [305, 406] on div at bounding box center [326, 403] width 126 height 28
select select "10"
select select "2025"
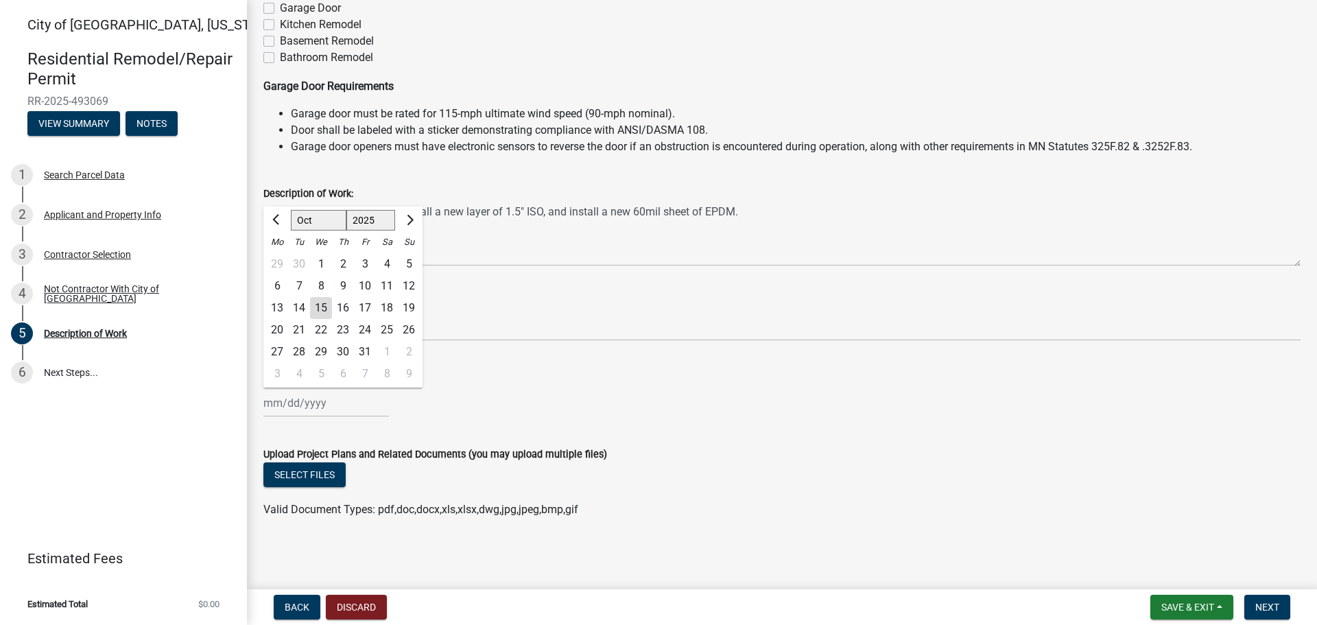
click at [300, 351] on div "28" at bounding box center [299, 352] width 22 height 22
type input "[DATE]"
click at [1270, 606] on span "Next" at bounding box center [1267, 607] width 24 height 11
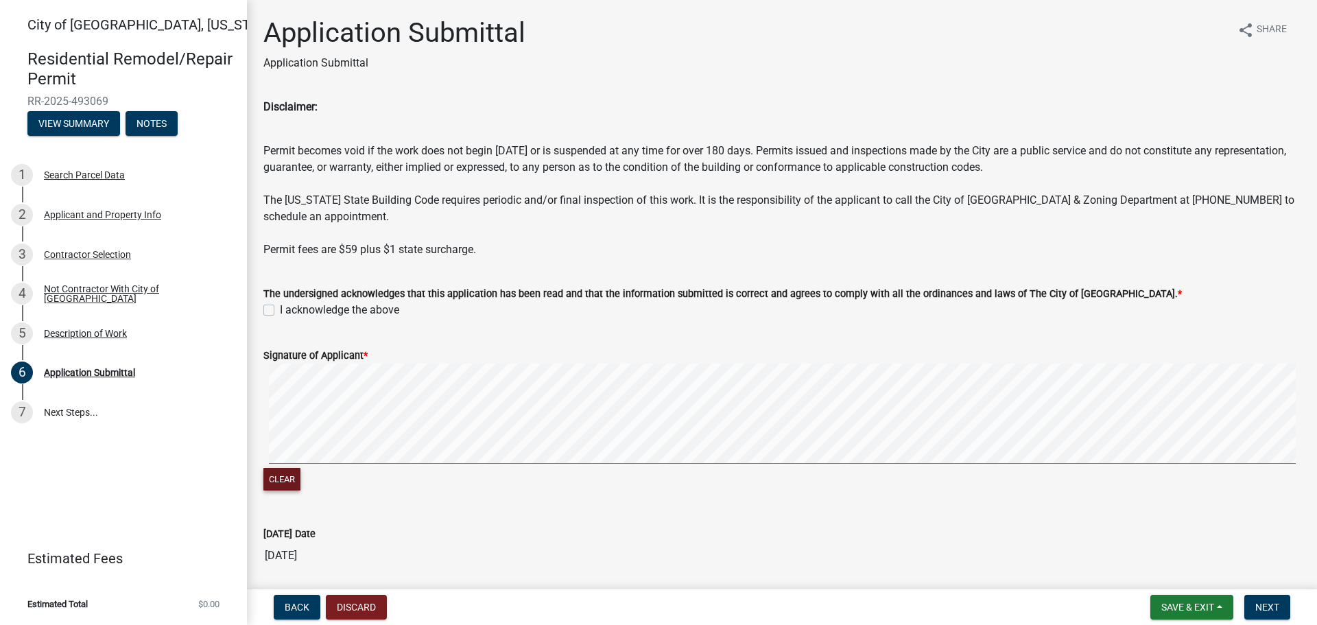
click at [275, 480] on button "Clear" at bounding box center [281, 479] width 37 height 23
click at [413, 466] on signature-pad at bounding box center [781, 416] width 1037 height 104
click at [278, 476] on button "Clear" at bounding box center [281, 479] width 37 height 23
click at [619, 340] on form "Signature of Applicant * Clear" at bounding box center [781, 412] width 1037 height 163
click at [280, 311] on label "I acknowledge the above" at bounding box center [339, 310] width 119 height 16
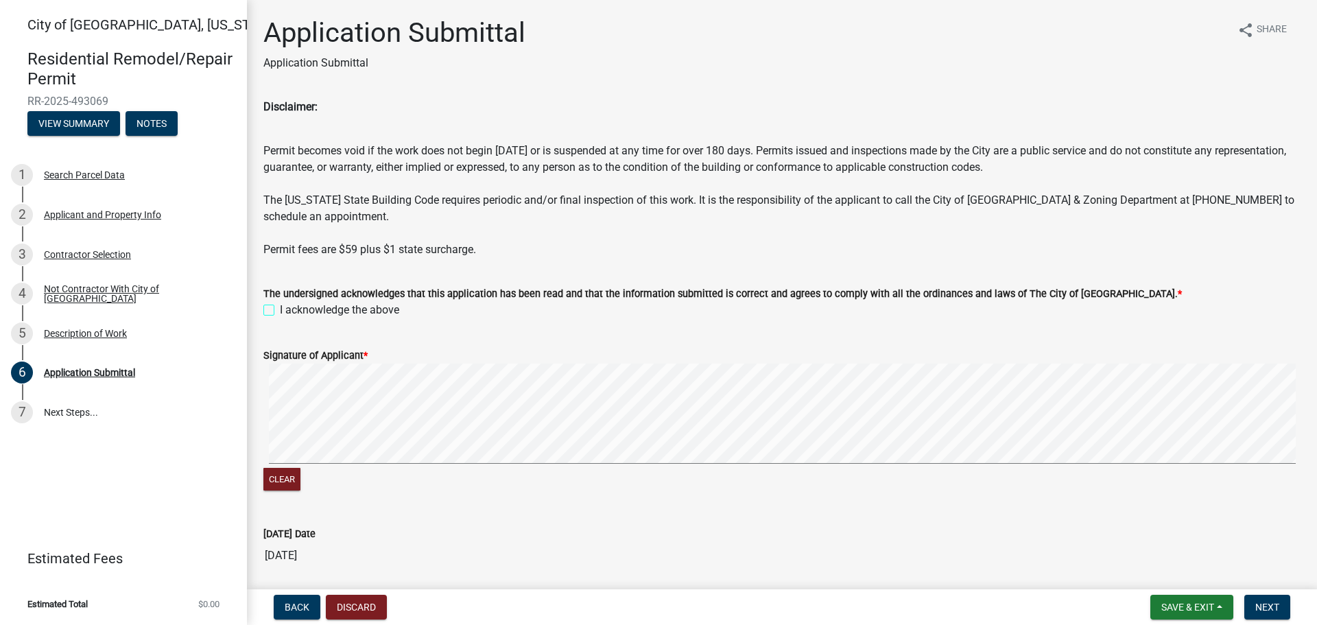
click at [280, 311] on input "I acknowledge the above" at bounding box center [284, 306] width 9 height 9
checkbox input "true"
click at [279, 482] on button "Clear" at bounding box center [281, 479] width 37 height 23
click at [289, 480] on button "Clear" at bounding box center [281, 479] width 37 height 23
click at [282, 481] on button "Clear" at bounding box center [281, 479] width 37 height 23
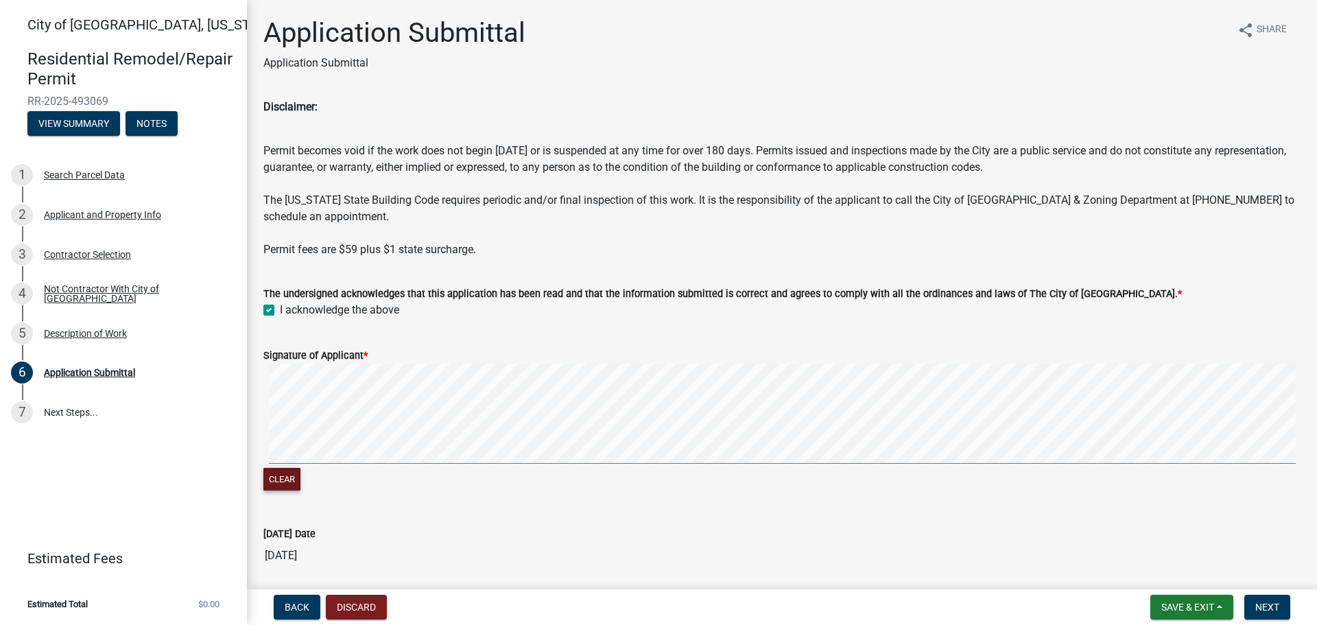
click at [435, 481] on div "Clear" at bounding box center [781, 429] width 1037 height 130
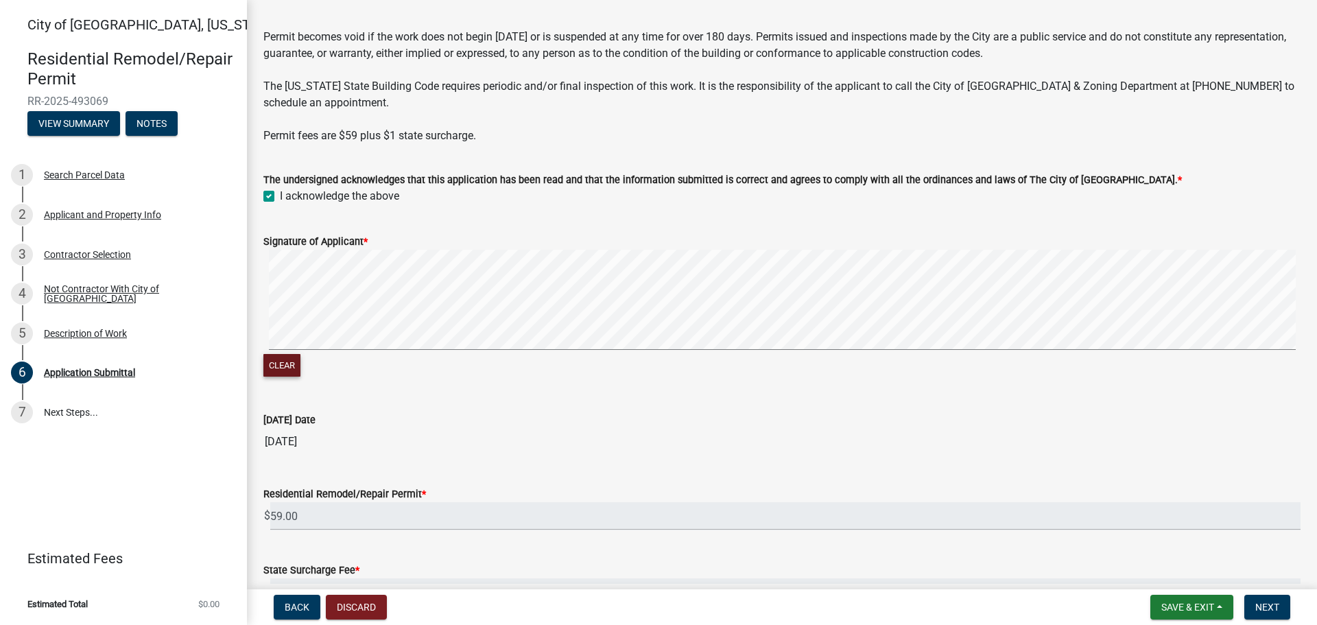
scroll to position [213, 0]
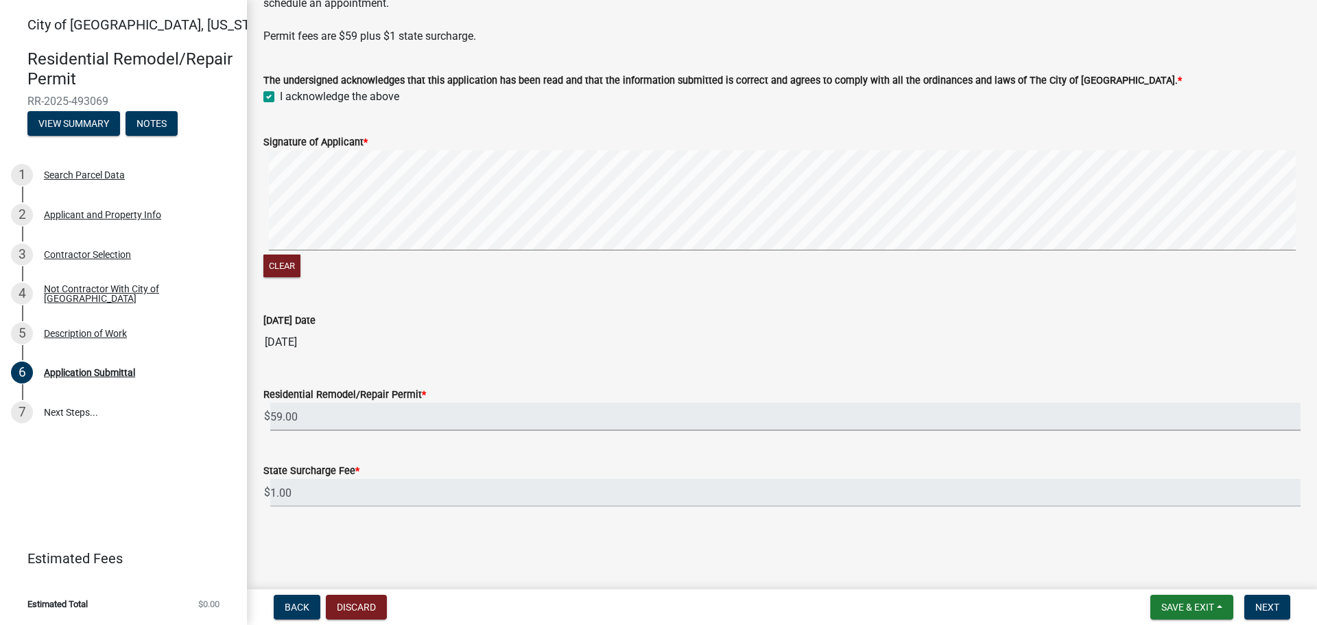
click at [347, 408] on input "59.00" at bounding box center [785, 417] width 1030 height 28
click at [449, 336] on input "[DATE]" at bounding box center [781, 342] width 1037 height 27
click at [414, 359] on wm-data-entity-input "[DATE] Date [DATE]" at bounding box center [781, 330] width 1037 height 74
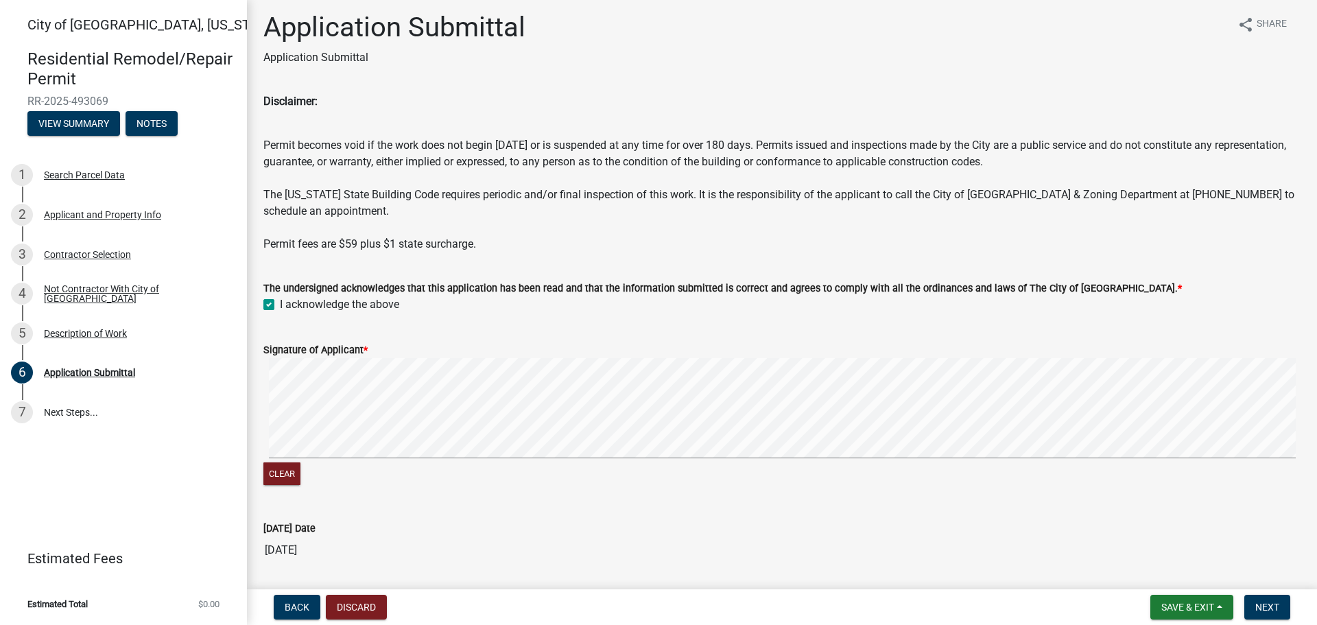
scroll to position [0, 0]
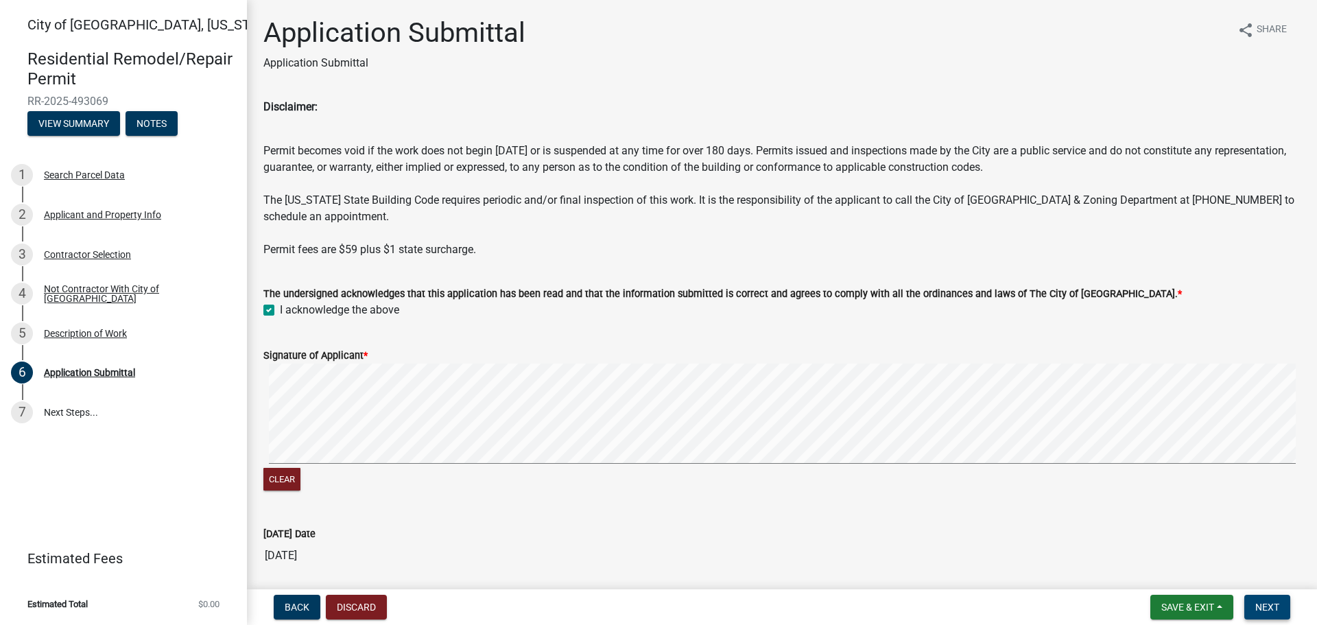
click at [1265, 606] on span "Next" at bounding box center [1267, 607] width 24 height 11
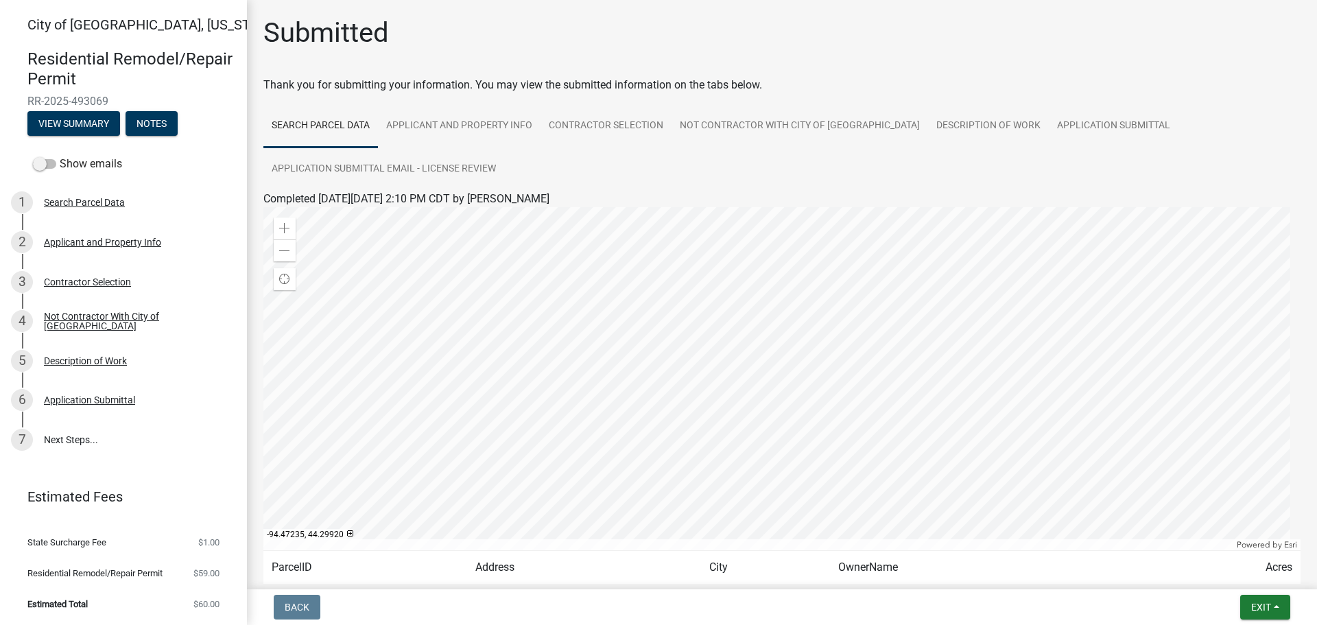
click at [15, 158] on div "Show emails" at bounding box center [123, 163] width 247 height 27
click at [438, 132] on link "Applicant and Property Info" at bounding box center [459, 126] width 163 height 44
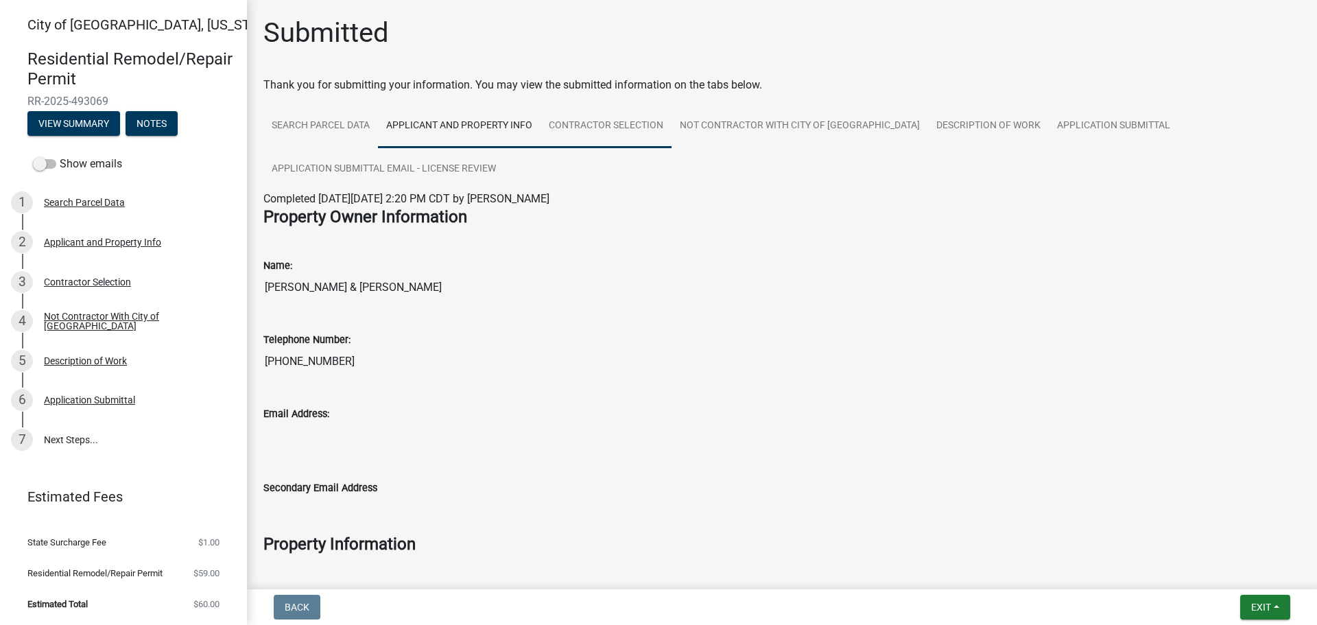
click at [589, 125] on link "Contractor Selection" at bounding box center [606, 126] width 131 height 44
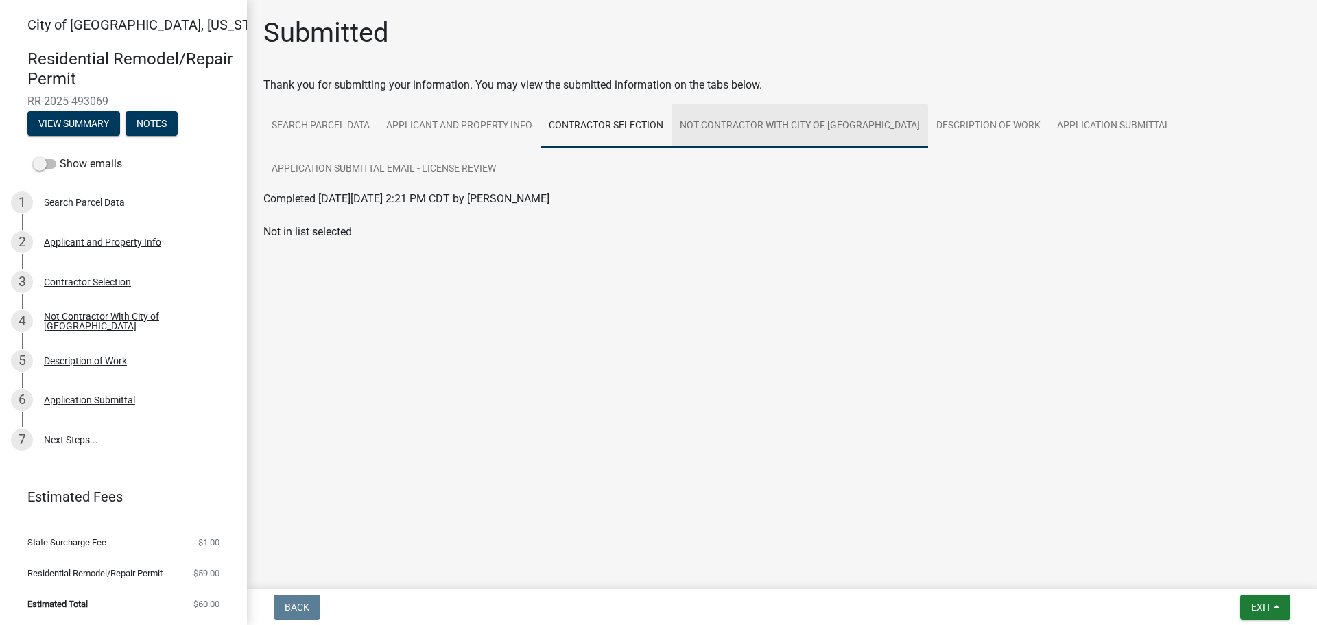
click at [772, 119] on link "Not Contractor With City of [GEOGRAPHIC_DATA]" at bounding box center [800, 126] width 257 height 44
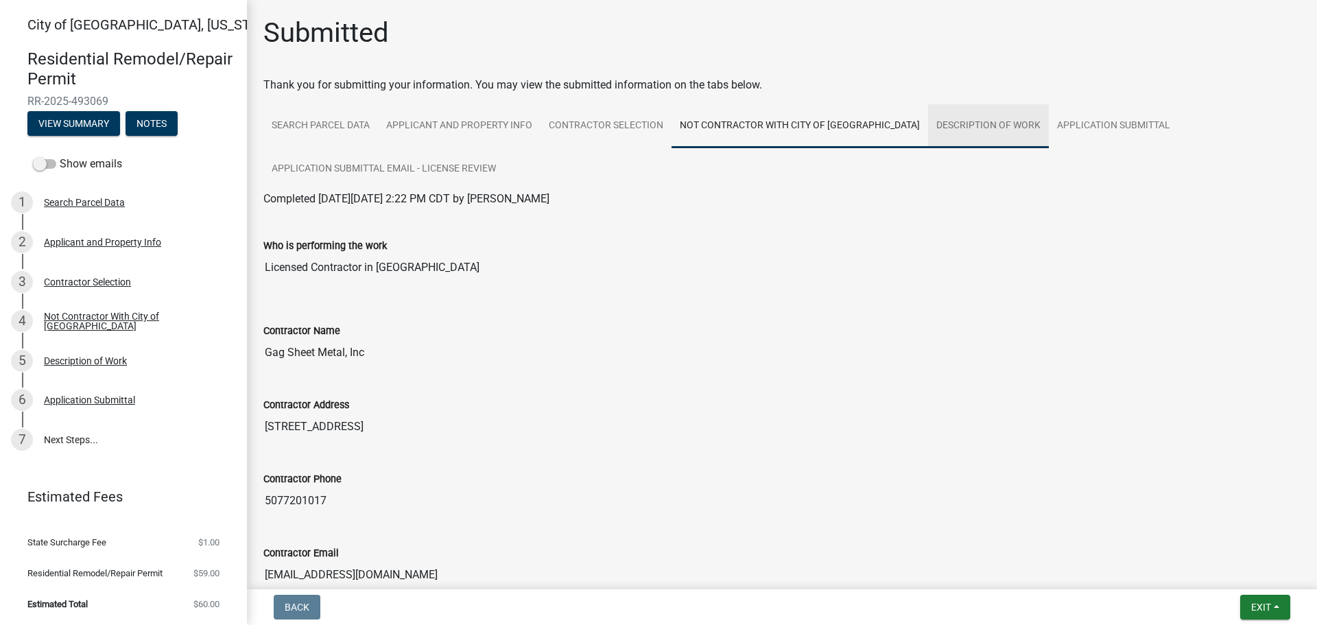
click at [940, 126] on link "Description of Work" at bounding box center [988, 126] width 121 height 44
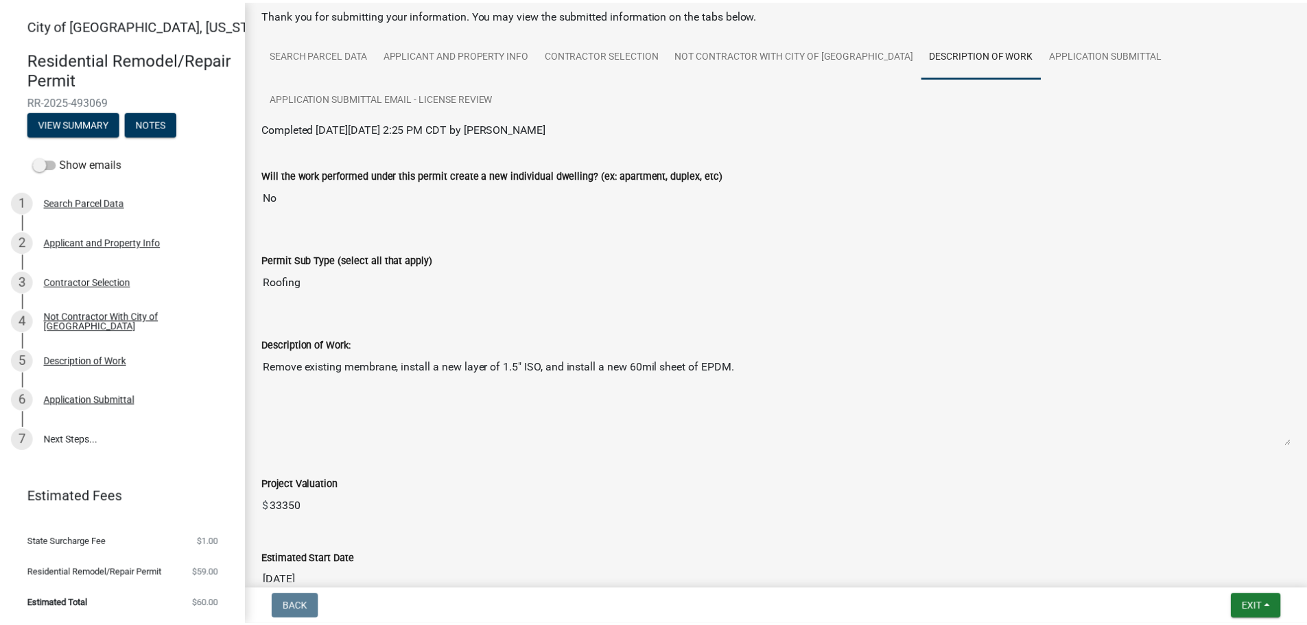
scroll to position [201, 0]
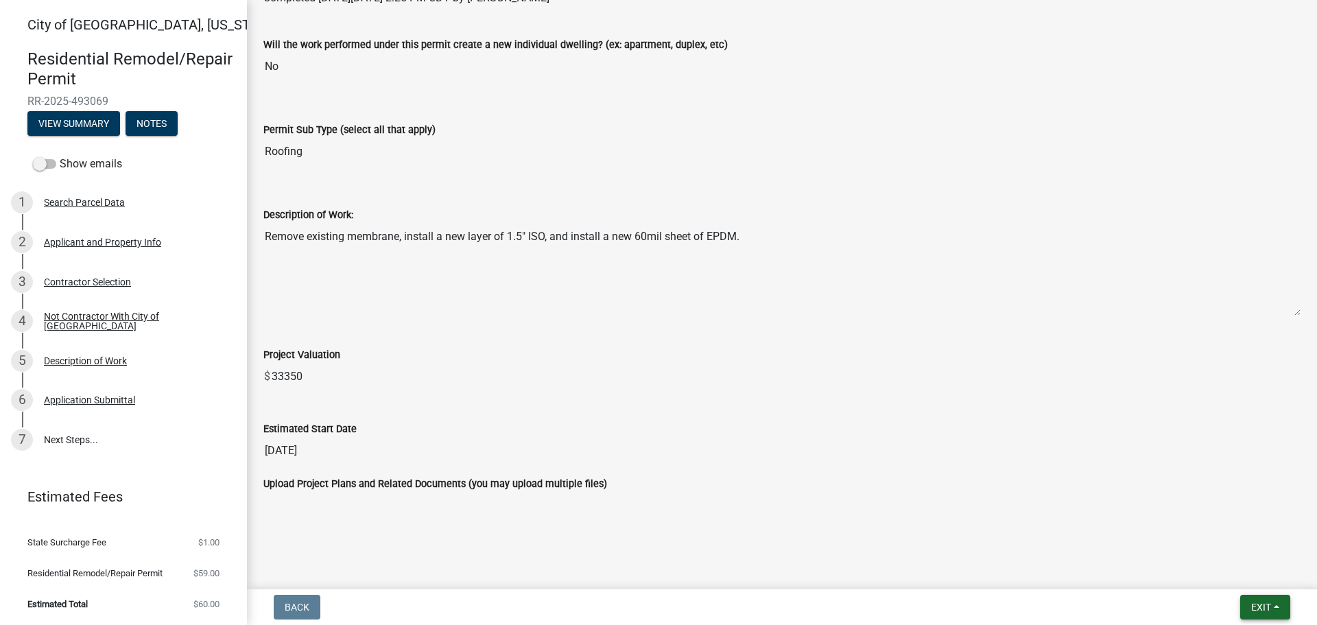
click at [1268, 608] on span "Exit" at bounding box center [1261, 607] width 20 height 11
click at [1227, 575] on button "Save & Exit" at bounding box center [1236, 571] width 110 height 33
